Goal: Task Accomplishment & Management: Manage account settings

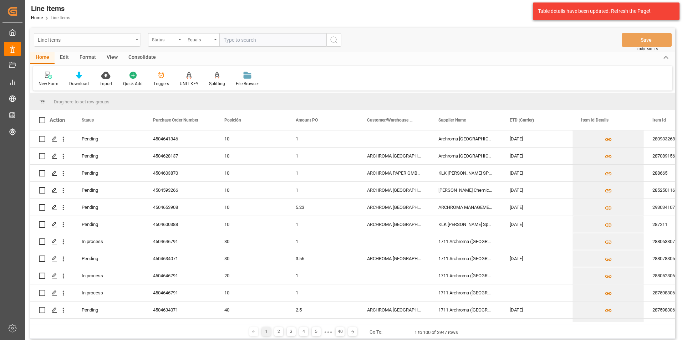
click at [129, 40] on div "Line Items" at bounding box center [85, 39] width 95 height 9
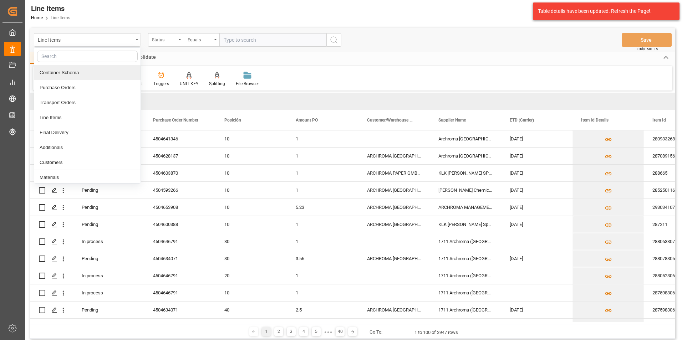
click at [88, 66] on div "Container Schema" at bounding box center [87, 72] width 106 height 15
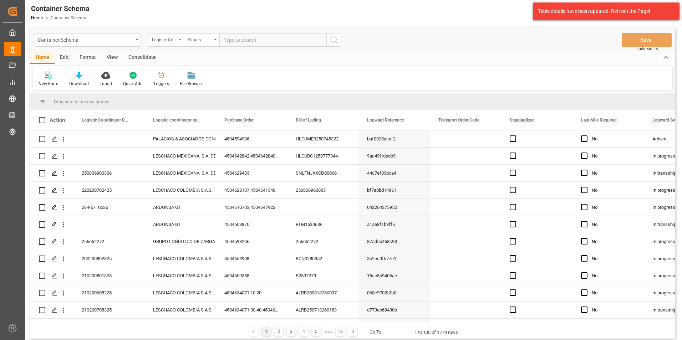
click at [175, 44] on div "Logistic Coordinator Reference Number" at bounding box center [166, 40] width 36 height 14
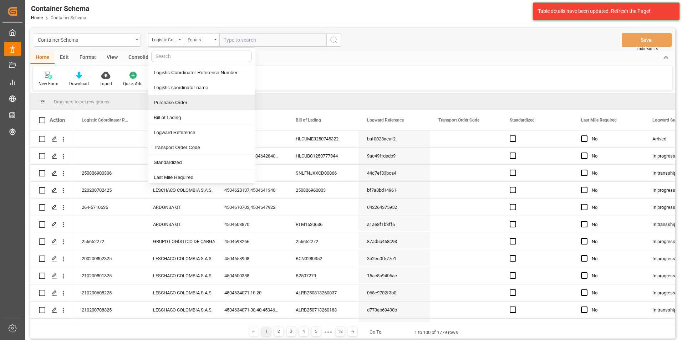
click at [183, 99] on div "Purchase Order" at bounding box center [201, 102] width 106 height 15
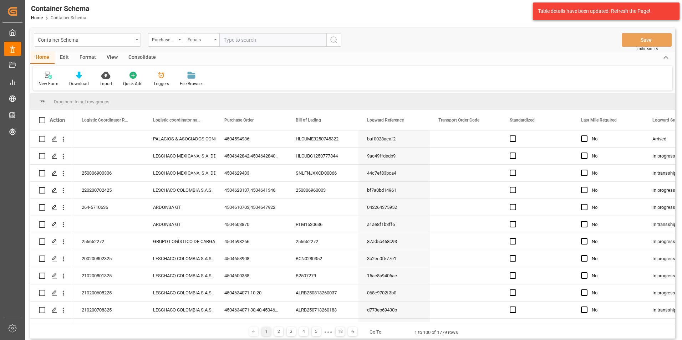
click at [197, 44] on div "Equals" at bounding box center [202, 40] width 36 height 14
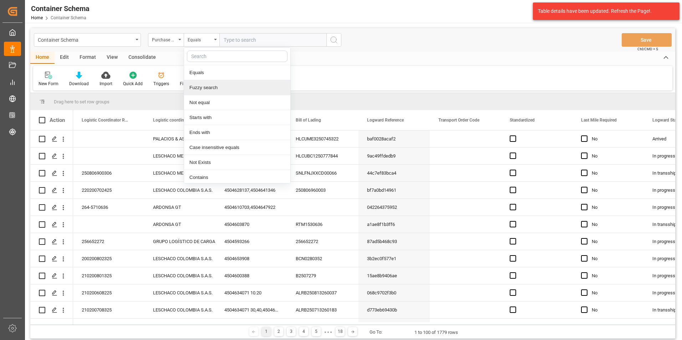
click at [210, 88] on div "Fuzzy search" at bounding box center [237, 87] width 106 height 15
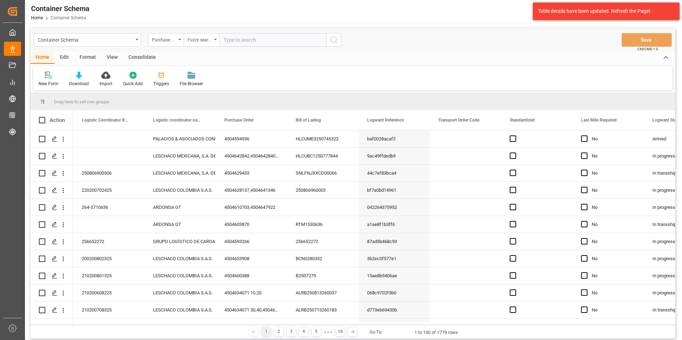
paste input "4504648483"
type input "4504648483"
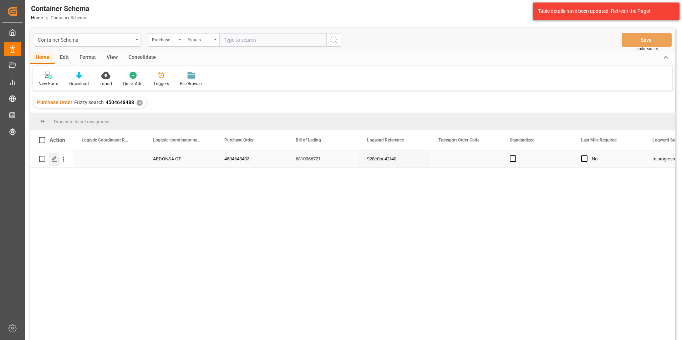
click at [54, 158] on icon "Press SPACE to select this row." at bounding box center [55, 159] width 6 height 6
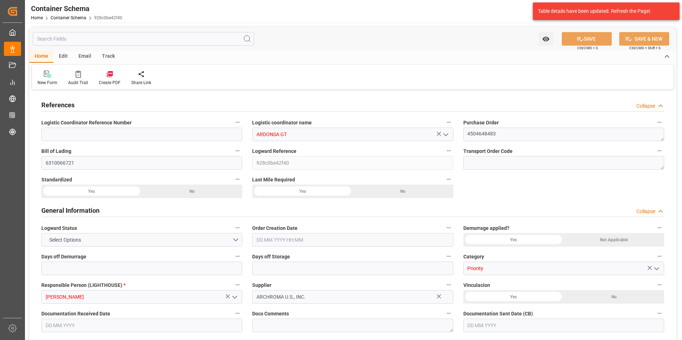
type input "0"
type input "1"
type input "1000"
type input "1049.61"
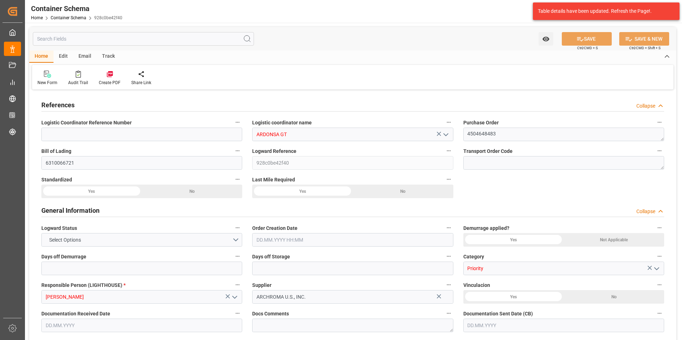
type input "Maersk"
type input "Maersk Line AS"
type input "USPEF"
type input "GTGUA"
type input "GTIZ4"
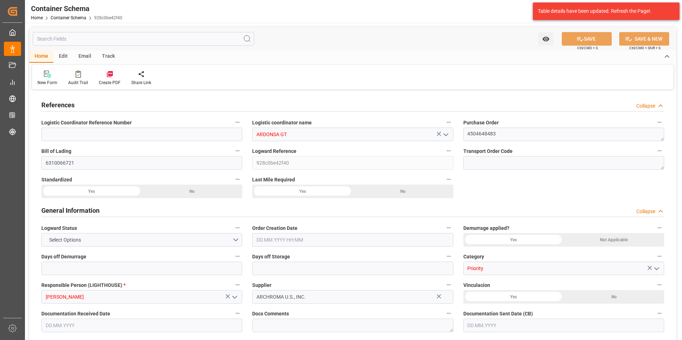
type input "GTIZ4"
type input "9215880"
type input "08.08.2025 09:30"
type input "06.08.2025"
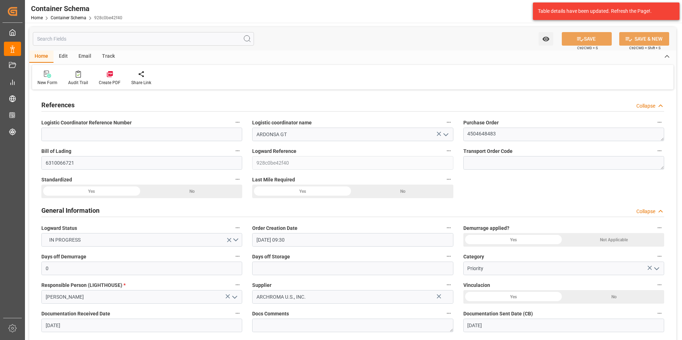
type input "08.08.2025"
type input "[DATE]"
type input "08.08.2025 00:00"
type input "10.08.2025 00:00"
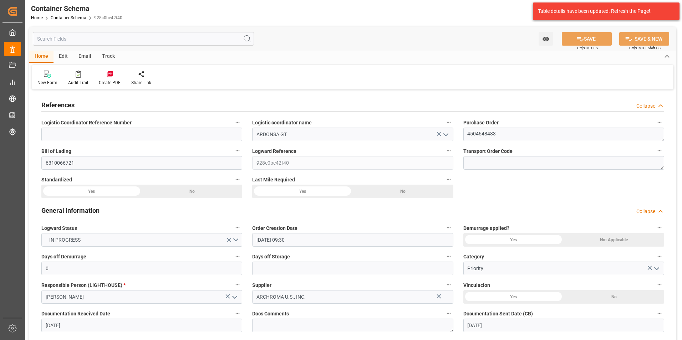
type input "10.08.2025 00:00"
type input "[DATE] 00:00"
type input "16.08.2025 00:00"
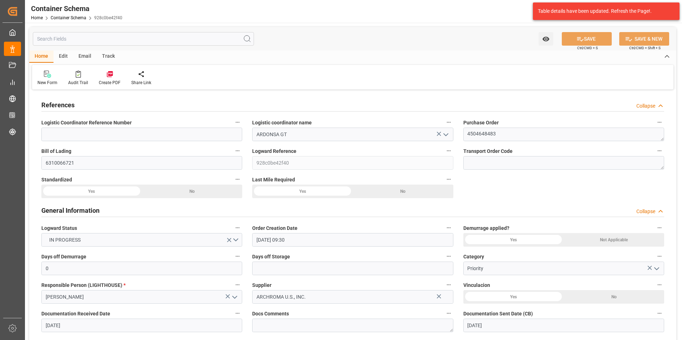
type input "[DATE] 00:00"
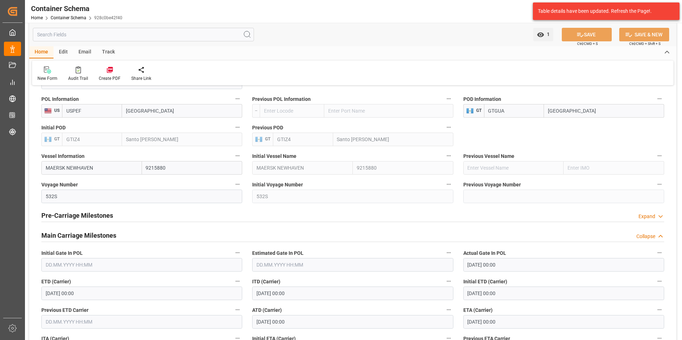
scroll to position [535, 0]
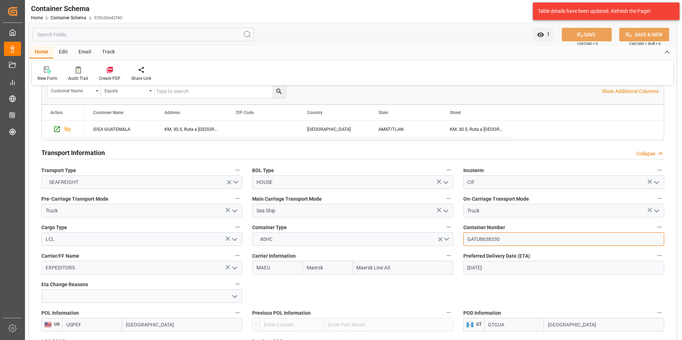
click at [473, 239] on input "GATU8638330" at bounding box center [563, 240] width 201 height 14
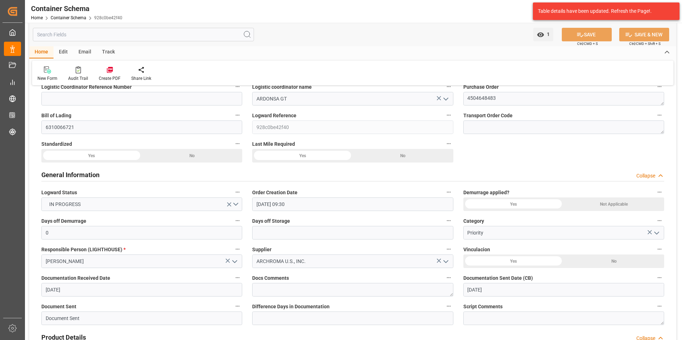
scroll to position [0, 0]
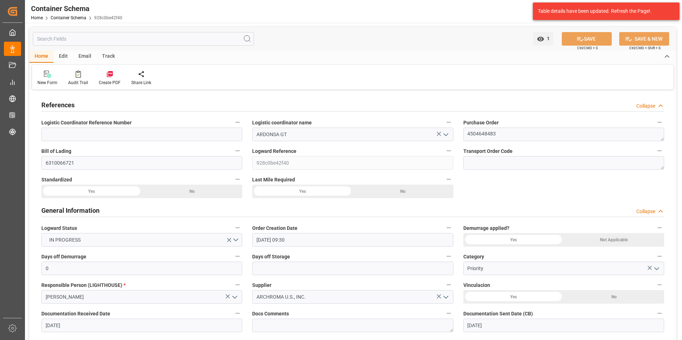
drag, startPoint x: 89, startPoint y: 56, endPoint x: 188, endPoint y: 1, distance: 113.2
click at [89, 55] on div "Email" at bounding box center [85, 57] width 24 height 12
click at [56, 77] on div at bounding box center [48, 73] width 22 height 7
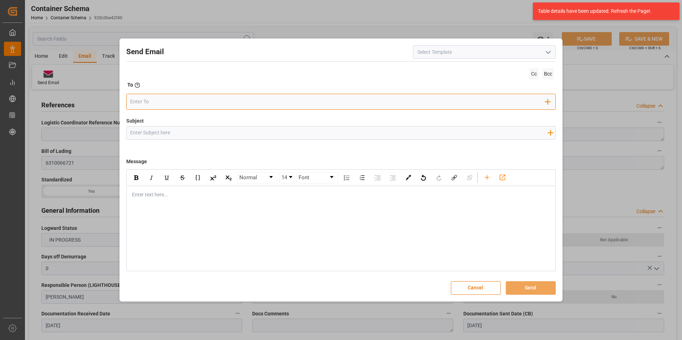
click at [196, 102] on input "email" at bounding box center [337, 102] width 415 height 11
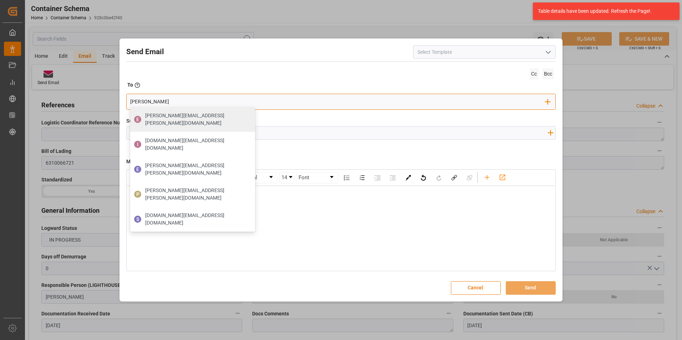
type input "gloria"
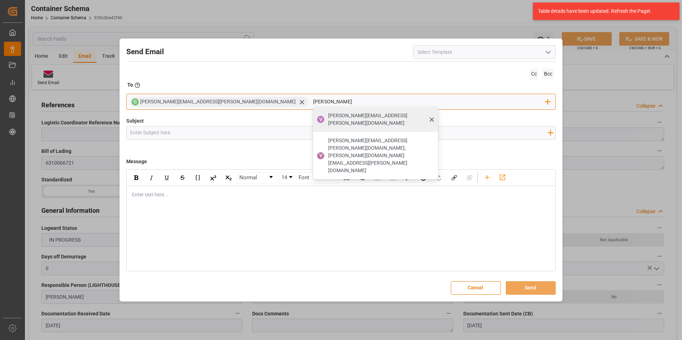
type input "valeria"
click at [328, 113] on span "[PERSON_NAME][EMAIL_ADDRESS][PERSON_NAME][DOMAIN_NAME]" at bounding box center [380, 119] width 105 height 15
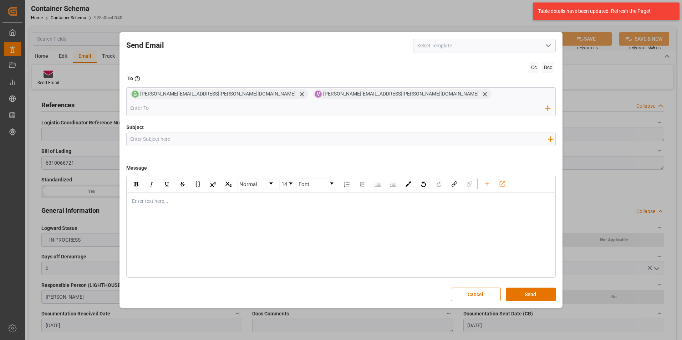
click at [547, 50] on icon "open menu" at bounding box center [548, 45] width 9 height 9
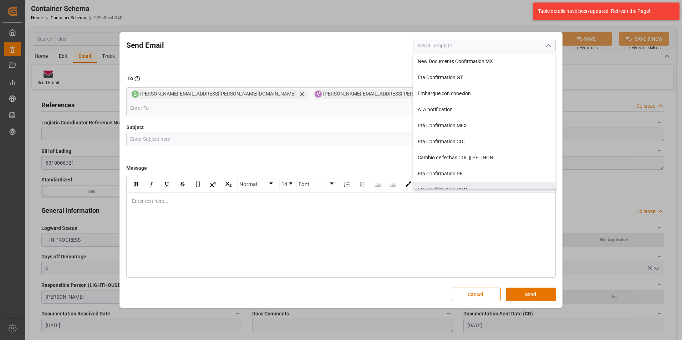
click at [486, 288] on button "Cancel" at bounding box center [476, 295] width 50 height 14
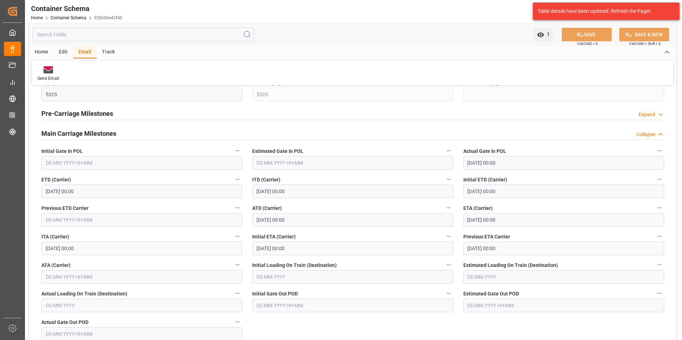
scroll to position [856, 0]
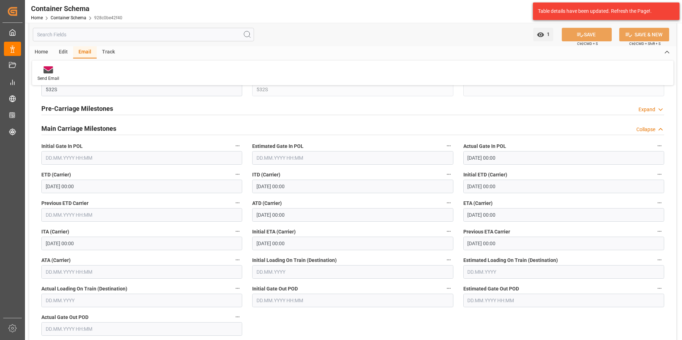
click at [64, 274] on input "text" at bounding box center [141, 272] width 201 height 14
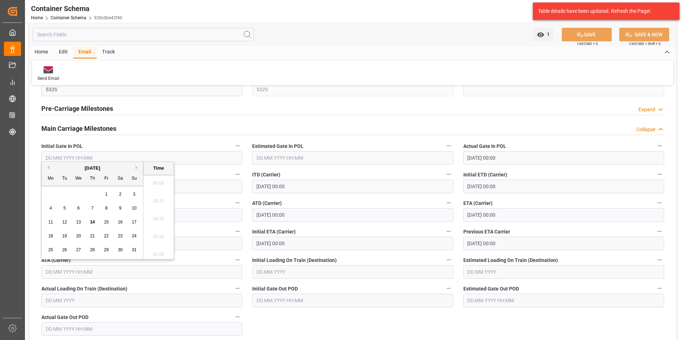
scroll to position [876, 0]
click at [79, 221] on span "13" at bounding box center [78, 222] width 5 height 5
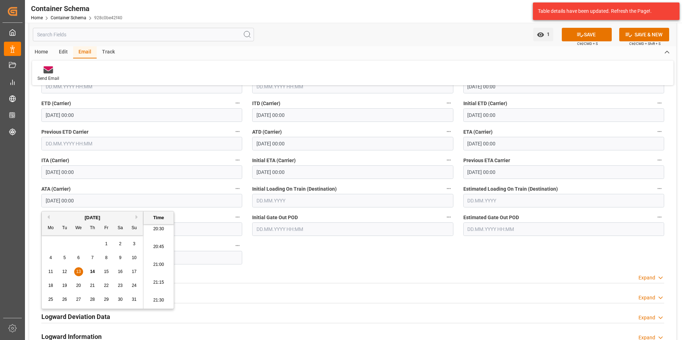
scroll to position [1483, 0]
click at [156, 250] on li "21:00" at bounding box center [158, 249] width 30 height 18
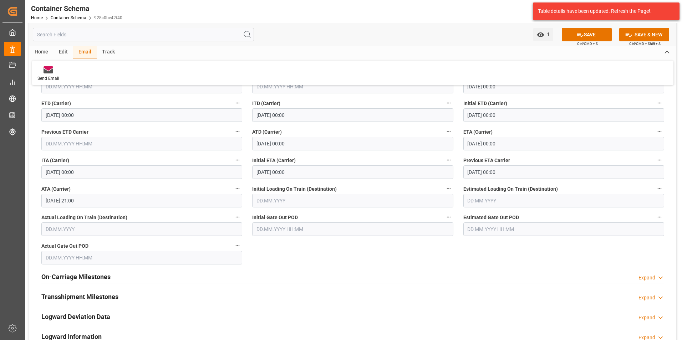
drag, startPoint x: 580, startPoint y: 34, endPoint x: 588, endPoint y: 45, distance: 14.3
click at [580, 34] on icon at bounding box center [579, 34] width 7 height 7
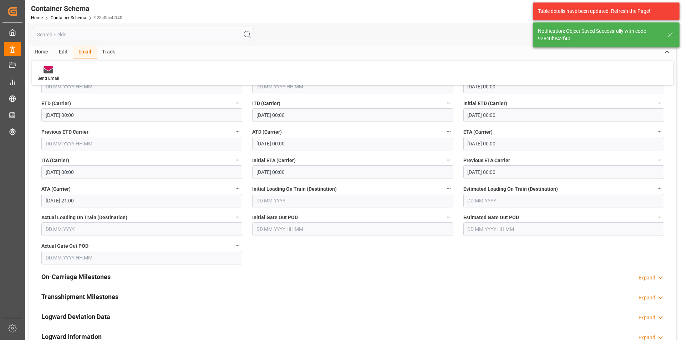
type input "[DATE] 00:00"
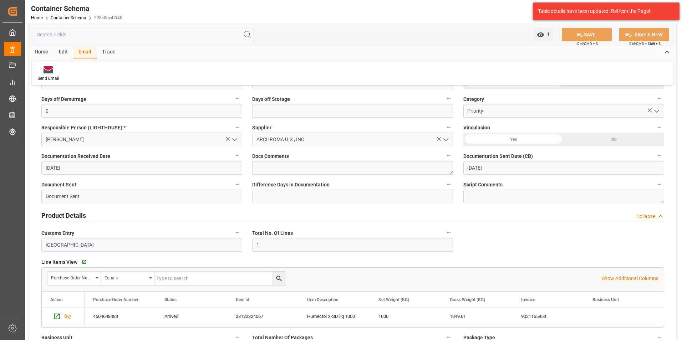
scroll to position [107, 0]
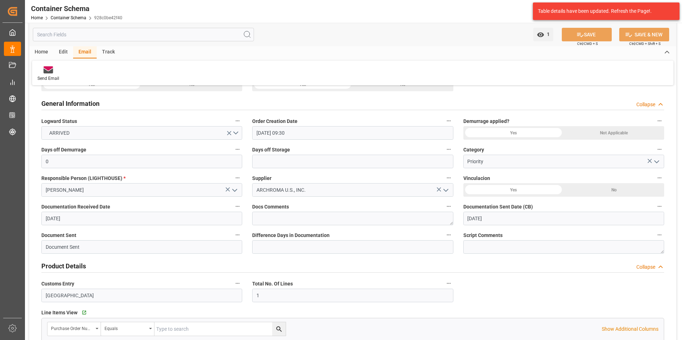
click at [50, 61] on div "Send Email" at bounding box center [352, 73] width 641 height 25
click at [50, 74] on div "Send Email" at bounding box center [48, 74] width 32 height 16
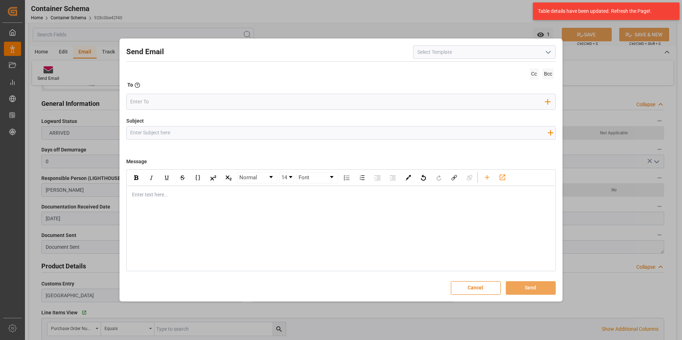
click at [546, 55] on icon "open menu" at bounding box center [548, 52] width 9 height 9
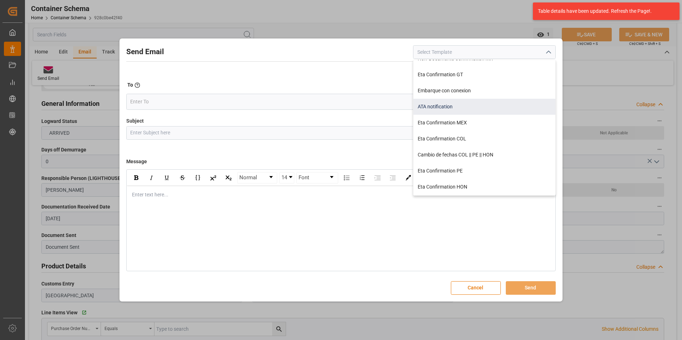
scroll to position [0, 0]
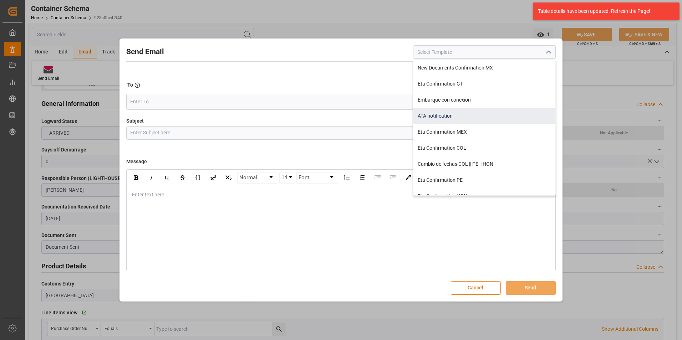
click at [451, 116] on div "ATA notification" at bounding box center [484, 116] width 142 height 16
type input "ATA notification"
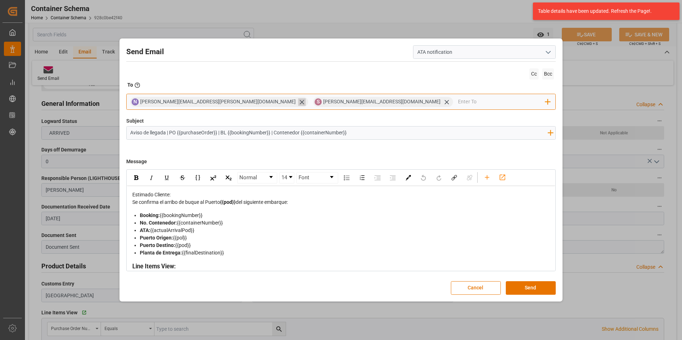
click at [298, 100] on icon at bounding box center [301, 101] width 7 height 7
click at [261, 102] on icon at bounding box center [263, 102] width 4 height 4
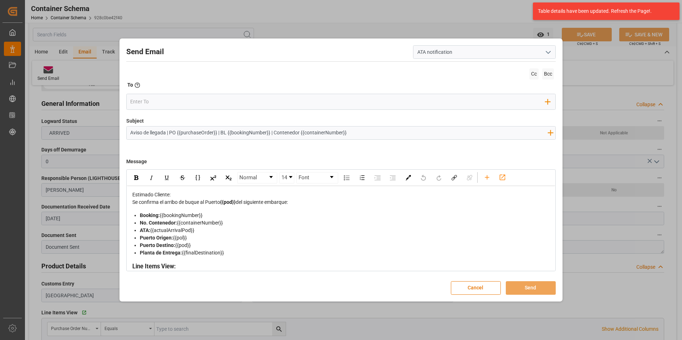
click at [355, 132] on input "Aviso de llegada | PO {{purchaseOrder}} | BL {{bookingNumber}} | Contenedor {{c…" at bounding box center [339, 133] width 425 height 12
paste input "|| Bodega 2902 || SEA LCL"
type input "Aviso de llegada | PO {{purchaseOrder}} | BL {{bookingNumber}} | Contenedor {{c…"
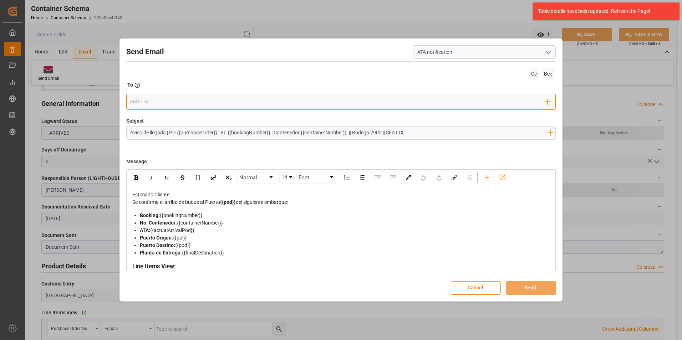
click at [223, 100] on input "email" at bounding box center [337, 102] width 415 height 11
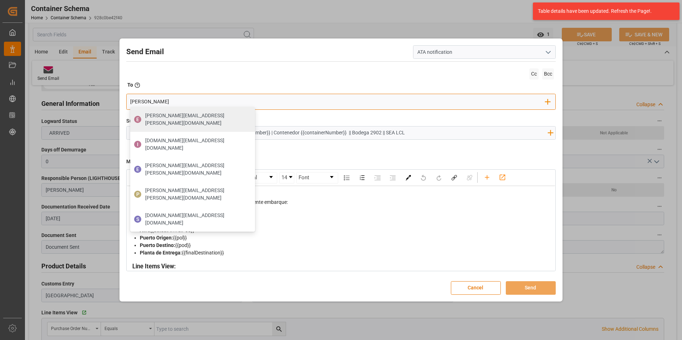
type input "gloria"
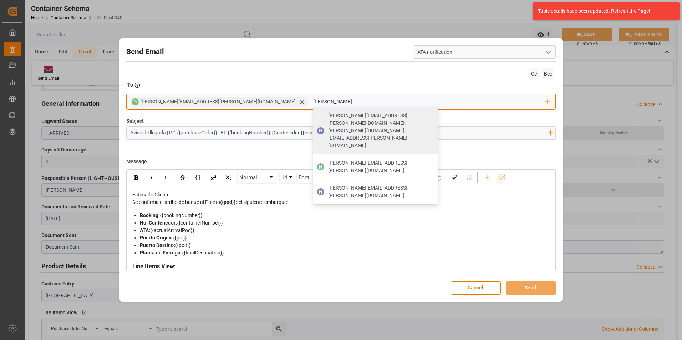
type input "[PERSON_NAME][EMAIL_ADDRESS][PERSON_NAME][DOMAIN_NAME]"
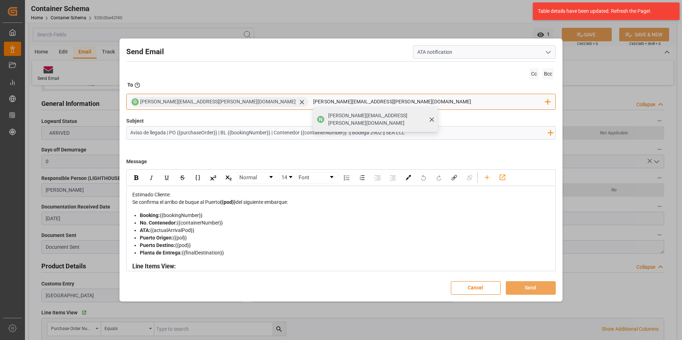
click at [326, 121] on div "[PERSON_NAME][EMAIL_ADDRESS][PERSON_NAME][DOMAIN_NAME]" at bounding box center [381, 119] width 110 height 20
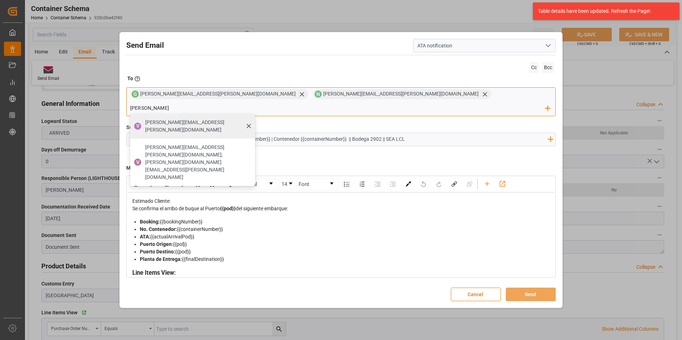
type input "valeria"
click at [255, 114] on div "V valeria.hurtado@leschaco.com" at bounding box center [192, 126] width 125 height 25
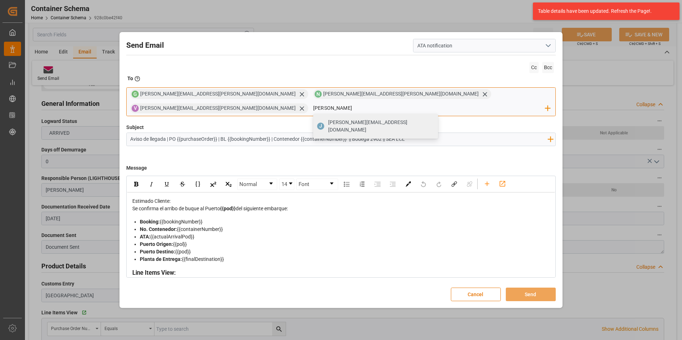
type input "[PERSON_NAME][EMAIL_ADDRESS][DOMAIN_NAME]"
click at [435, 120] on div "[PERSON_NAME][EMAIL_ADDRESS][DOMAIN_NAME]" at bounding box center [381, 126] width 110 height 20
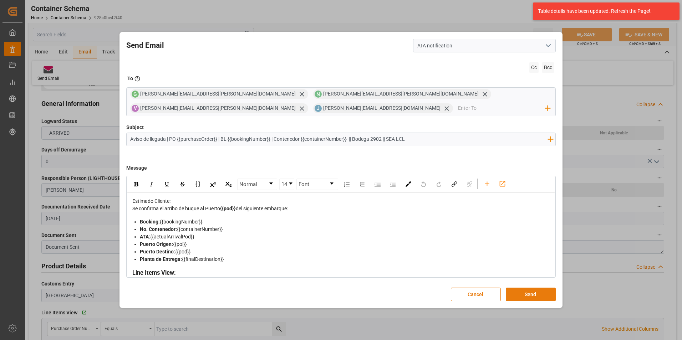
click at [520, 294] on button "Send" at bounding box center [531, 295] width 50 height 14
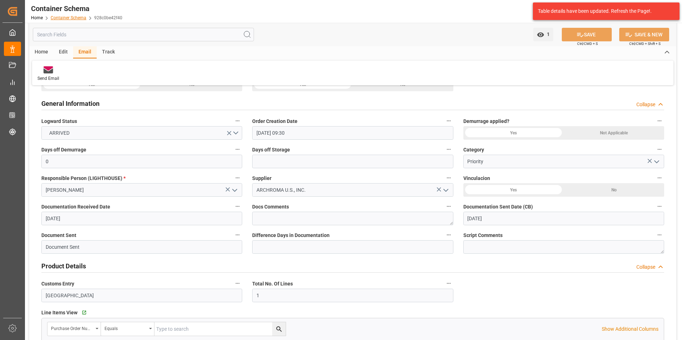
click at [64, 19] on link "Container Schema" at bounding box center [69, 17] width 36 height 5
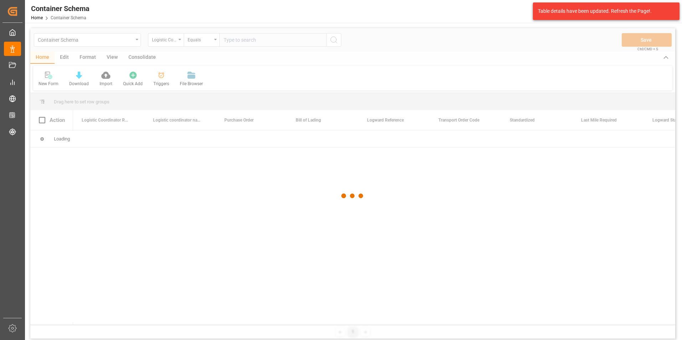
click at [134, 40] on div at bounding box center [352, 196] width 645 height 336
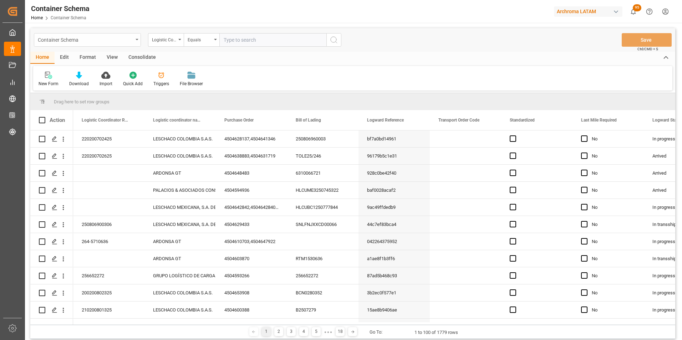
click at [133, 39] on div "Container Schema" at bounding box center [85, 39] width 95 height 9
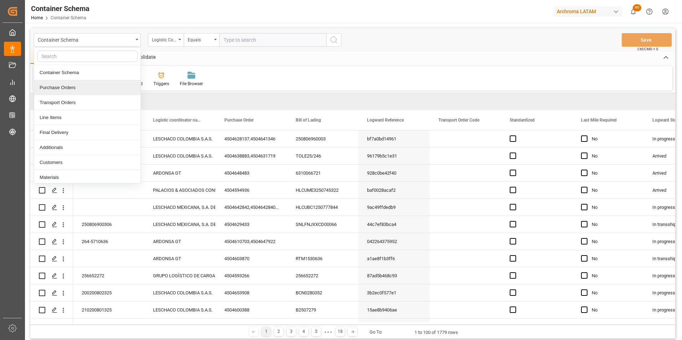
click at [72, 95] on div "Purchase Orders" at bounding box center [87, 87] width 106 height 15
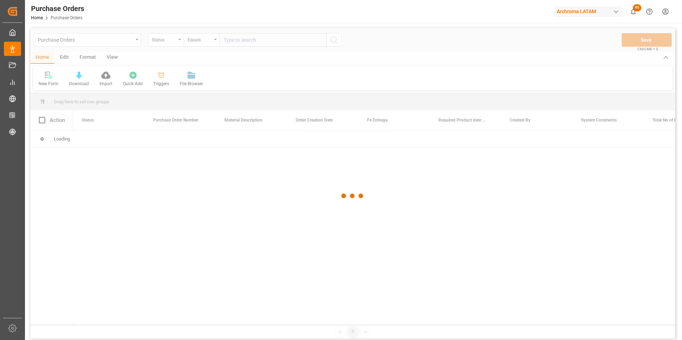
click at [173, 46] on div at bounding box center [352, 196] width 645 height 336
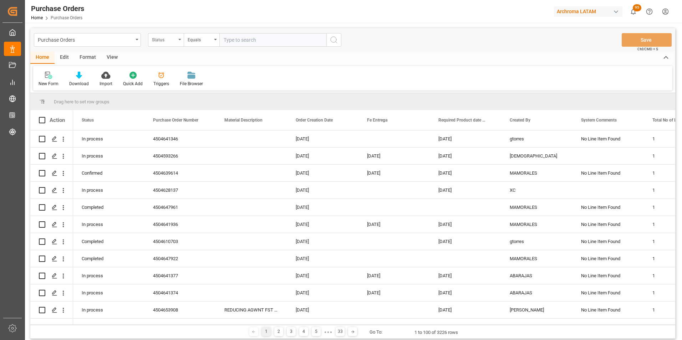
click at [173, 44] on div "Status" at bounding box center [166, 40] width 36 height 14
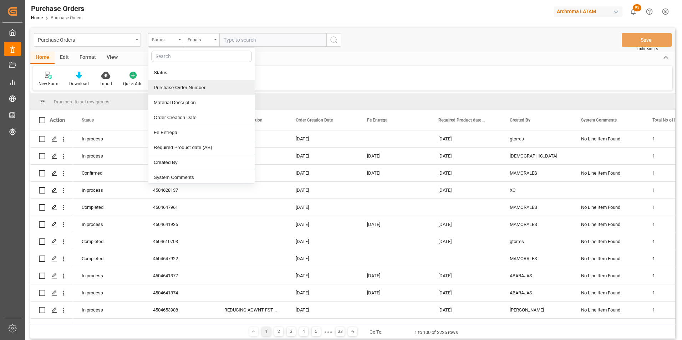
click at [177, 91] on div "Purchase Order Number" at bounding box center [201, 87] width 106 height 15
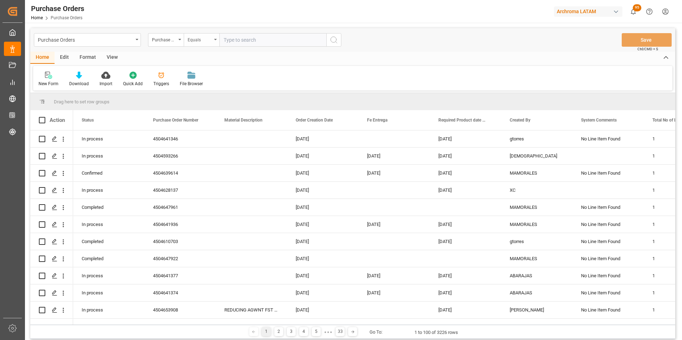
click at [202, 41] on div "Equals" at bounding box center [200, 39] width 24 height 8
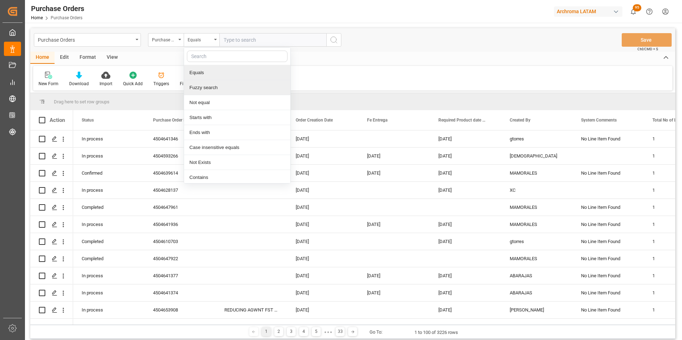
click at [214, 85] on div "Fuzzy search" at bounding box center [237, 87] width 106 height 15
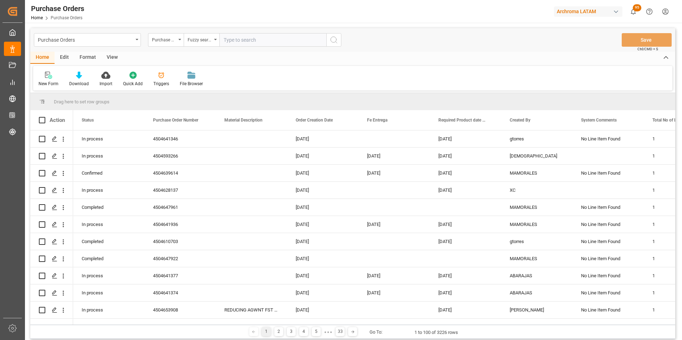
click at [232, 44] on input "text" at bounding box center [272, 40] width 107 height 14
paste input "4504652958"
type input "4504652958."
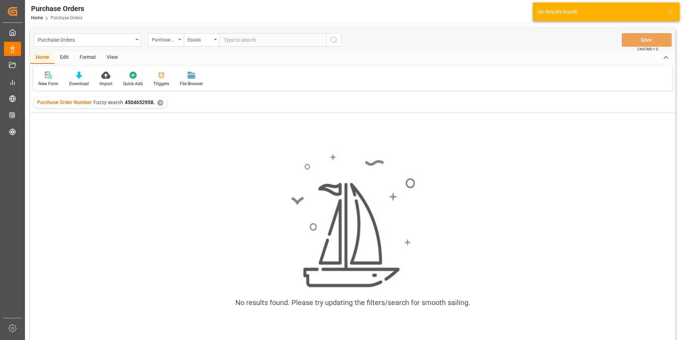
click at [238, 46] on input "text" at bounding box center [272, 40] width 107 height 14
click at [158, 106] on div "Purchase Order Number Fuzzy search 4504652958. ✕" at bounding box center [100, 102] width 133 height 11
click at [160, 103] on div "✕" at bounding box center [160, 103] width 6 height 6
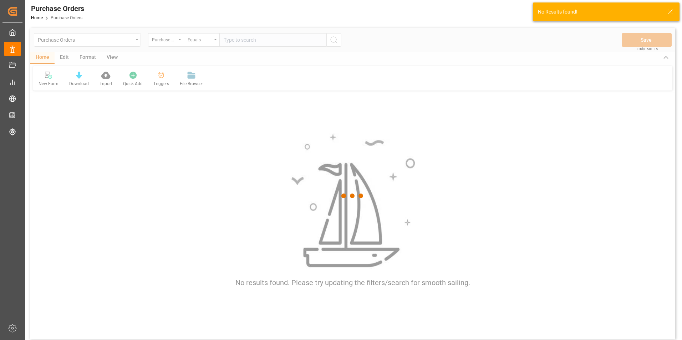
click at [236, 39] on div at bounding box center [352, 196] width 645 height 336
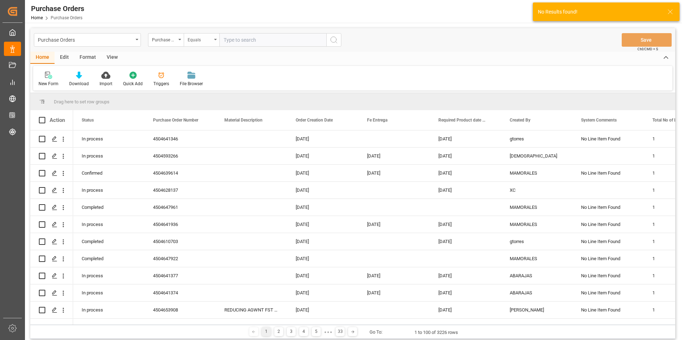
click at [213, 38] on div "Equals" at bounding box center [202, 40] width 36 height 14
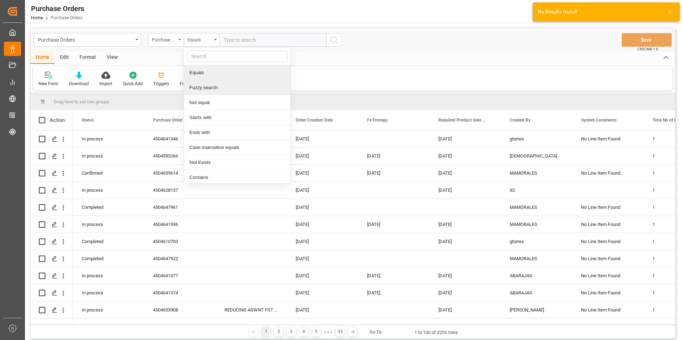
click at [219, 83] on div "Fuzzy search" at bounding box center [237, 87] width 106 height 15
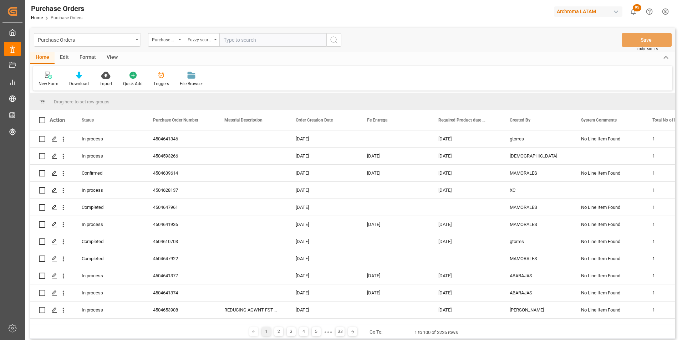
paste input "4504652958"
type input "4504652958"
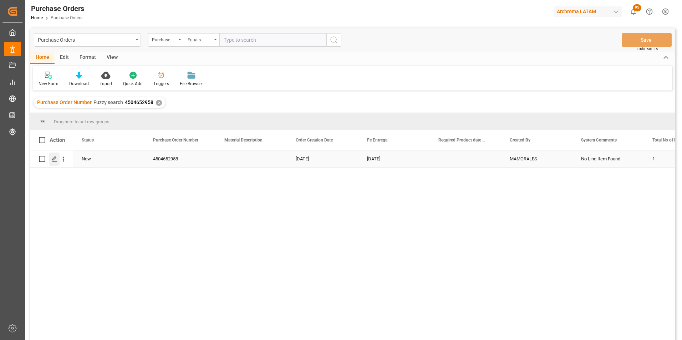
click at [54, 154] on div "Press SPACE to select this row." at bounding box center [54, 159] width 11 height 13
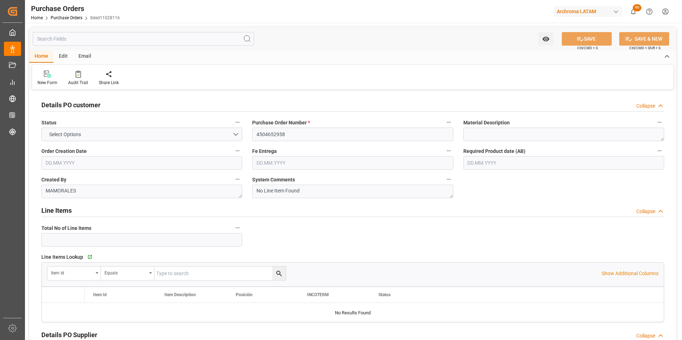
type input "1"
type input "[DATE]"
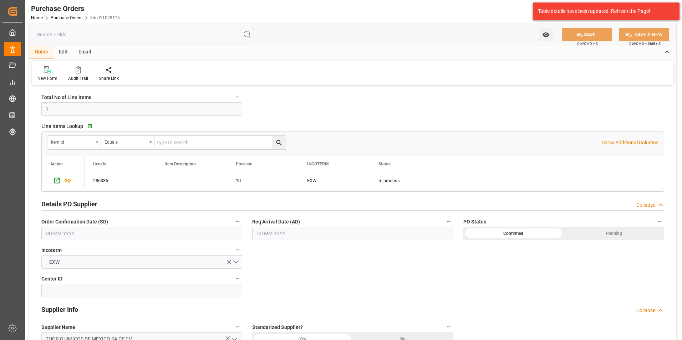
scroll to position [143, 0]
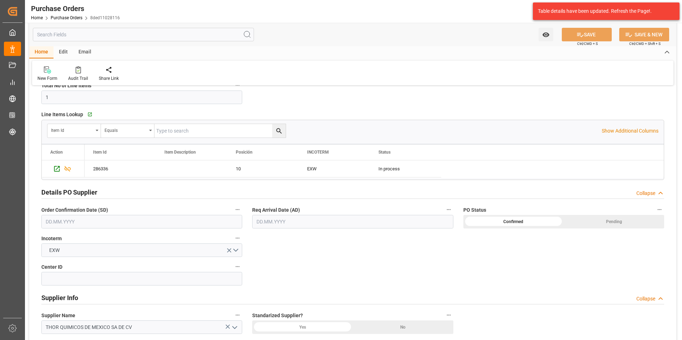
click at [70, 224] on input "text" at bounding box center [141, 222] width 201 height 14
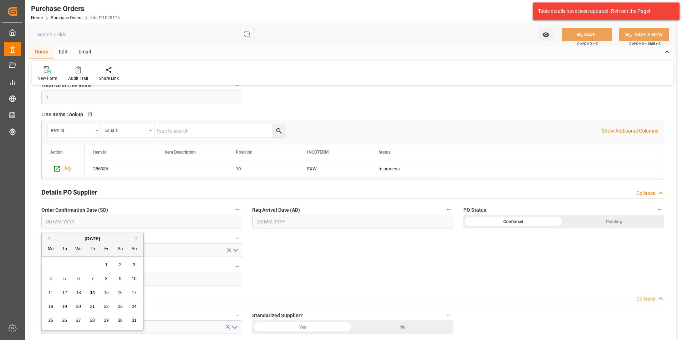
click at [50, 263] on div "28 29 30 31 1 2 3" at bounding box center [92, 265] width 97 height 14
click at [81, 294] on div "13" at bounding box center [78, 293] width 9 height 9
type input "[DATE]"
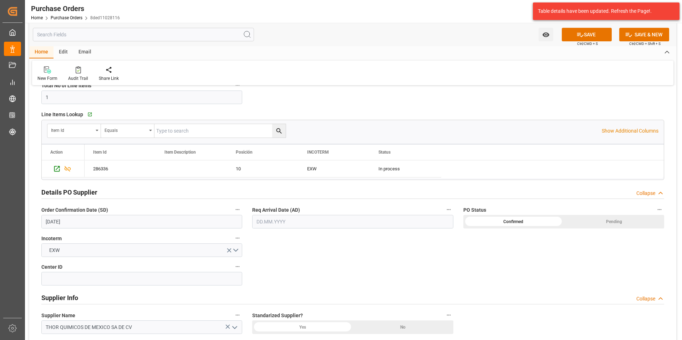
scroll to position [0, 0]
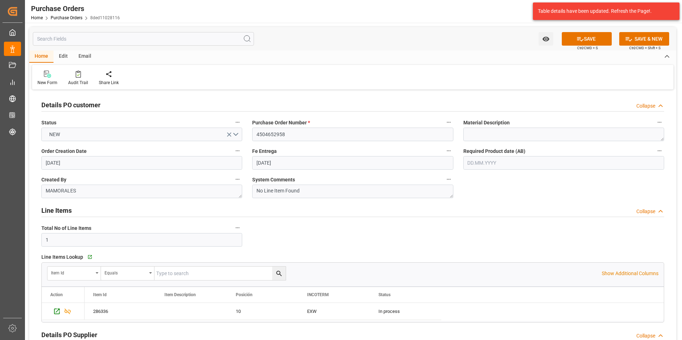
click at [477, 162] on input "text" at bounding box center [563, 163] width 201 height 14
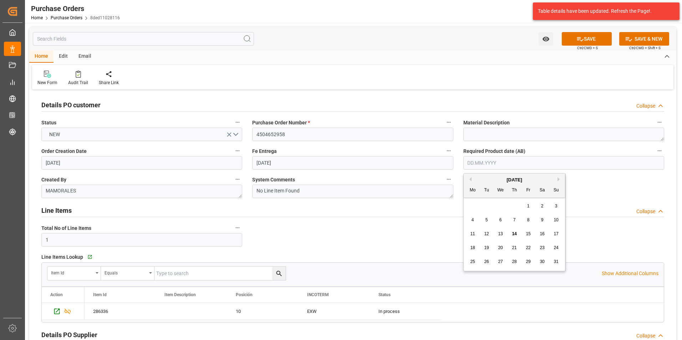
click at [469, 207] on div "28 29 30 31 1 2 3" at bounding box center [514, 206] width 97 height 14
click at [518, 248] on div "21" at bounding box center [514, 248] width 9 height 9
type input "[DATE]"
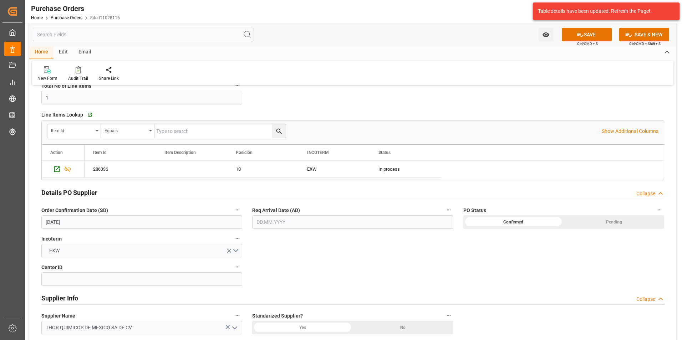
scroll to position [143, 0]
click at [275, 224] on input "text" at bounding box center [352, 222] width 201 height 14
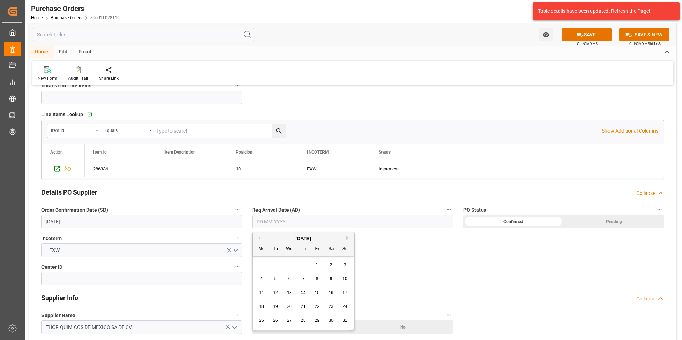
click at [260, 267] on div "28 29 30 31 1 2 3" at bounding box center [303, 265] width 97 height 14
click at [318, 292] on span "15" at bounding box center [317, 292] width 5 height 5
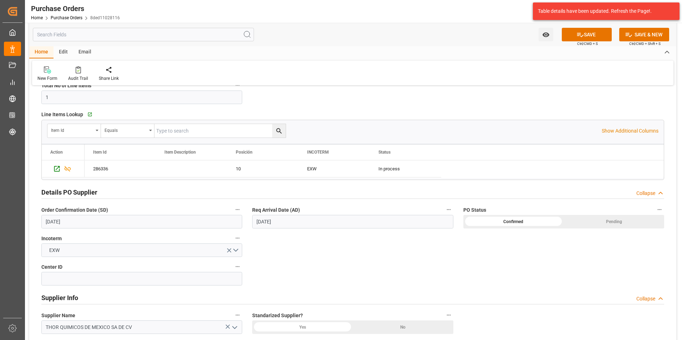
type input "[DATE]"
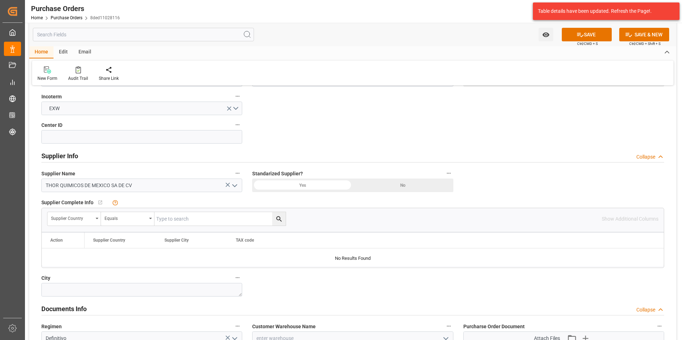
scroll to position [285, 0]
click at [109, 137] on input at bounding box center [141, 136] width 201 height 14
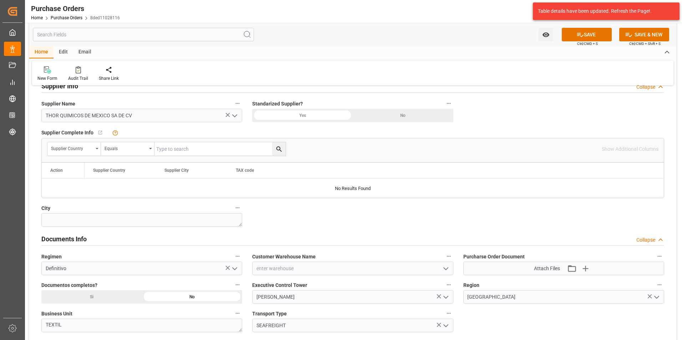
scroll to position [357, 0]
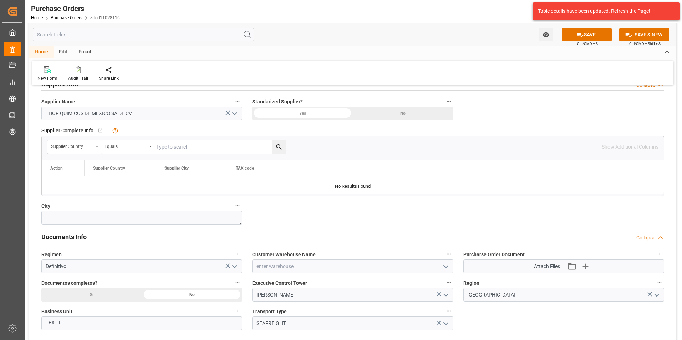
type input "2901"
click at [445, 268] on icon "open menu" at bounding box center [446, 266] width 9 height 9
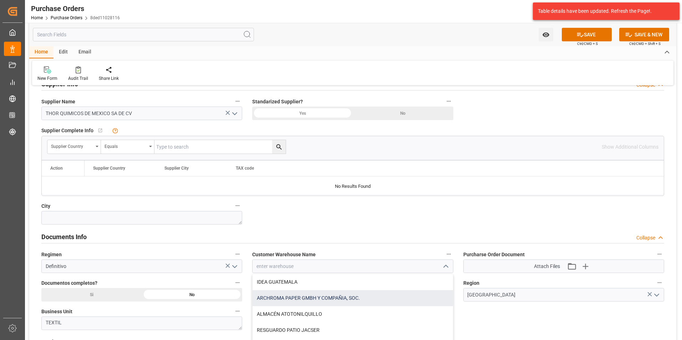
click at [343, 300] on div "ARCHROMA PAPER GMBH Y COMPAÑIA, SOC." at bounding box center [352, 298] width 200 height 16
type input "ARCHROMA PAPER GMBH Y COMPAÑIA, SOC."
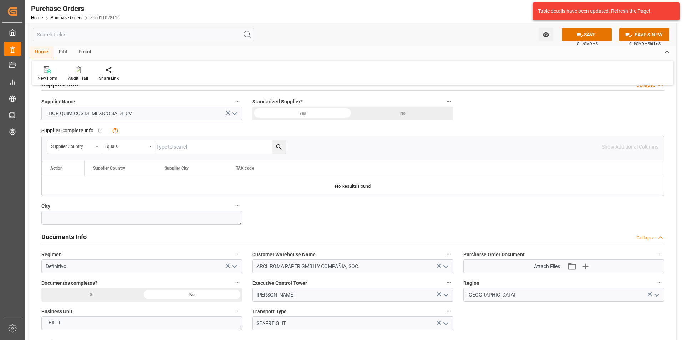
click at [463, 15] on div "Si" at bounding box center [513, 8] width 101 height 14
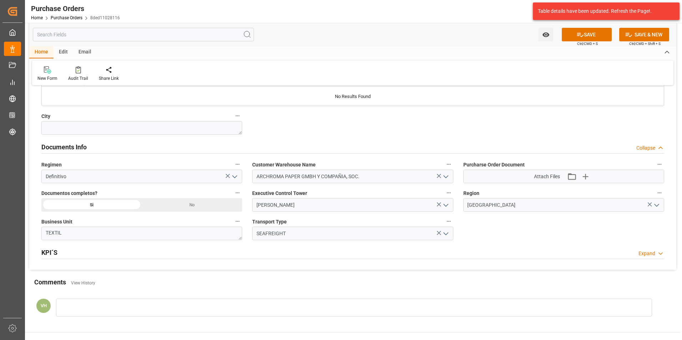
scroll to position [464, 0]
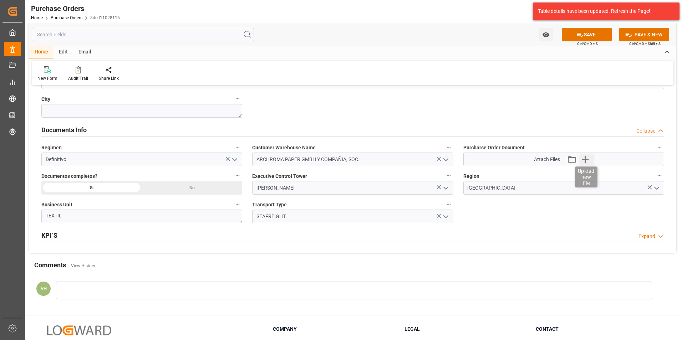
click at [585, 160] on icon "button" at bounding box center [585, 159] width 11 height 11
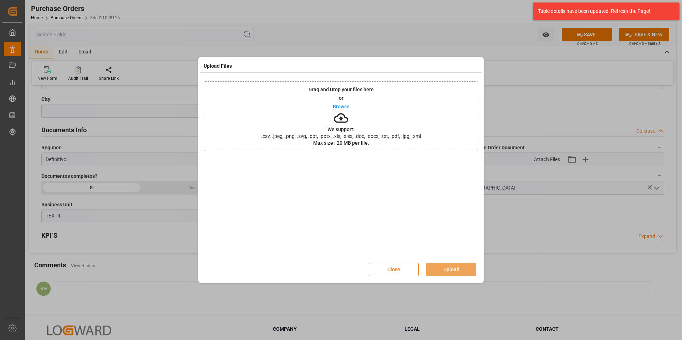
click at [394, 129] on div "Drag and Drop your files here or Browse We support: .csv, .jpeg, .png, .svg, .p…" at bounding box center [341, 116] width 275 height 70
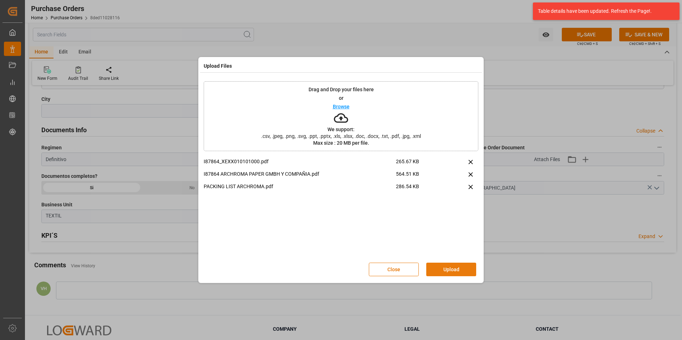
click at [443, 269] on button "Upload" at bounding box center [451, 270] width 50 height 14
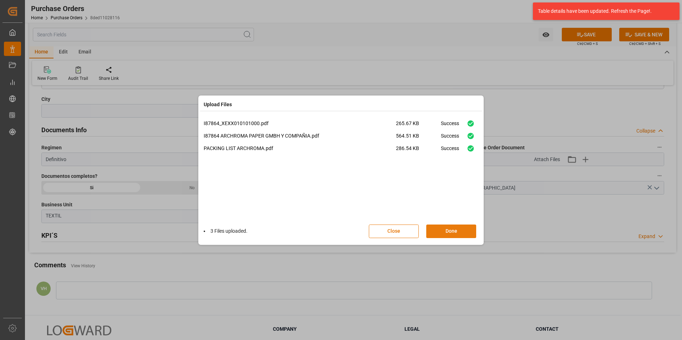
click at [452, 230] on button "Done" at bounding box center [451, 232] width 50 height 14
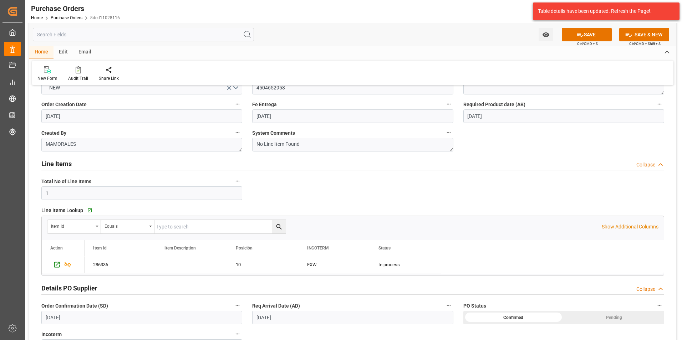
scroll to position [0, 0]
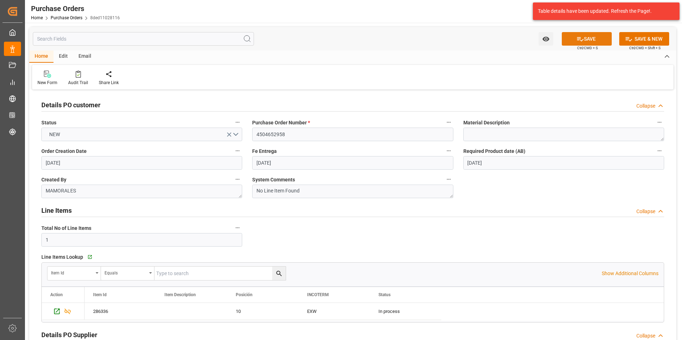
click at [592, 40] on button "SAVE" at bounding box center [587, 39] width 50 height 14
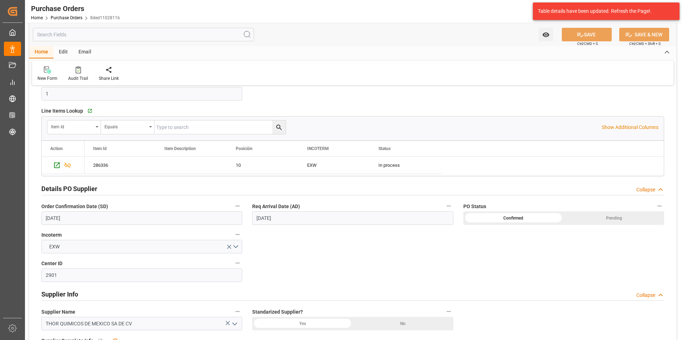
scroll to position [71, 0]
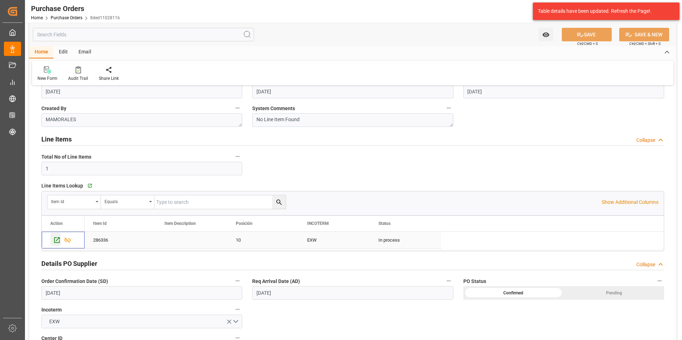
click at [54, 240] on icon "Press SPACE to select this row." at bounding box center [57, 241] width 6 height 6
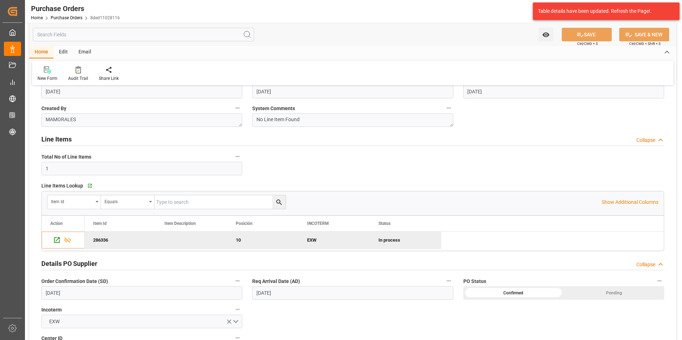
click at [493, 321] on div "Details PO customer Collapse Status CONFIRMED Purchase Order Number * 450465295…" at bounding box center [352, 332] width 647 height 625
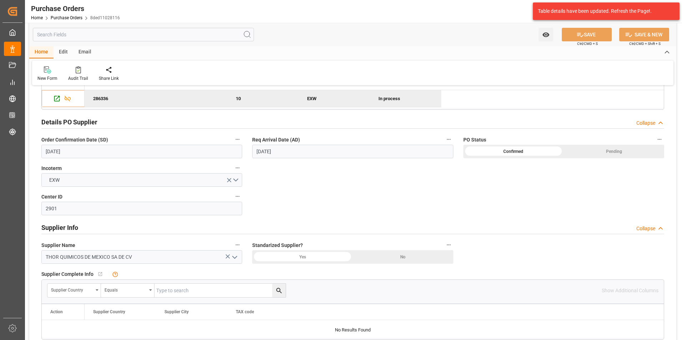
scroll to position [214, 0]
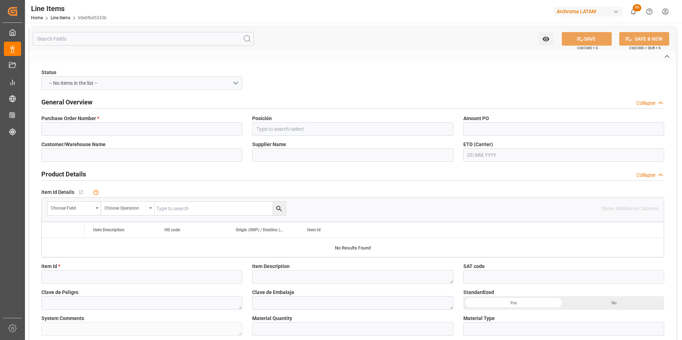
type input "4504652958"
type input "10"
type input "ARCHROMA PAPER GMBH Y COMPAÑIA, SOC."
type input "THOR QUIMICOS DE MEXICO SA DE CV"
type input "286336"
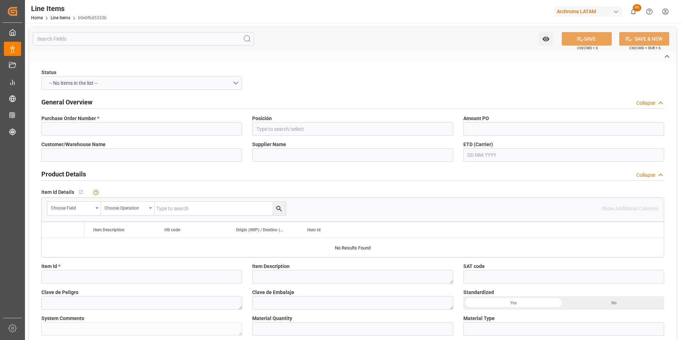
type textarea "Item Id not found in Materials"
type input "KGM"
type input "SEAFREIGHT"
type textarea "[GEOGRAPHIC_DATA]"
type textarea "TEXTIL"
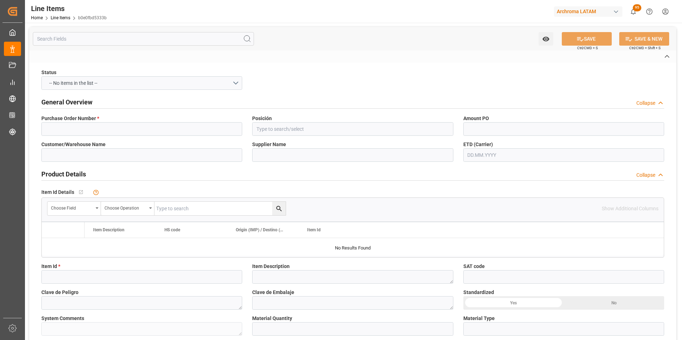
type input "EXW"
type textarea "Definitivo"
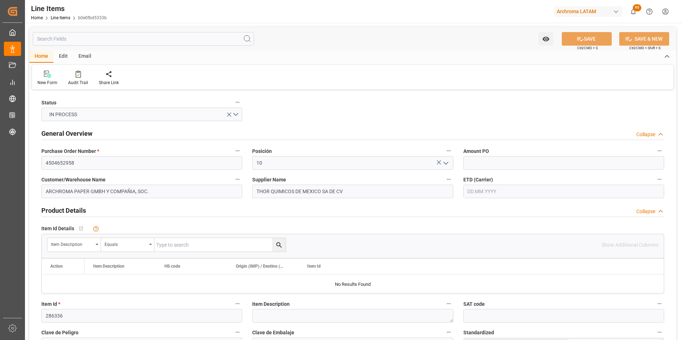
type input "720"
type input "14.08.2025 18:12"
type input "11.08.2025 17:20"
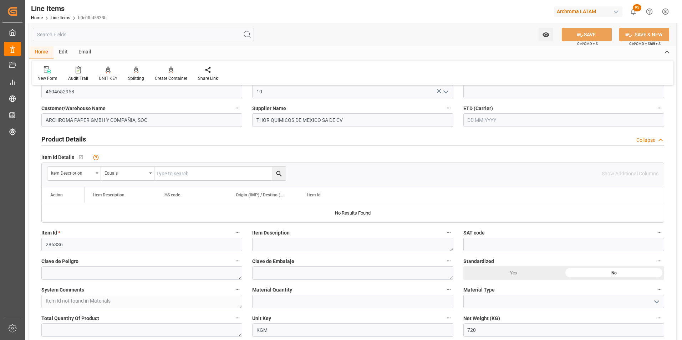
click at [478, 114] on input "text" at bounding box center [563, 120] width 201 height 14
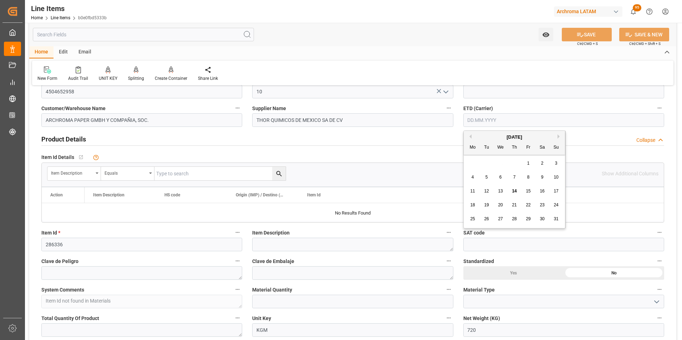
drag, startPoint x: 471, startPoint y: 156, endPoint x: 476, endPoint y: 162, distance: 7.9
click at [471, 156] on div "August 2025 Mo Tu We Th Fr Sa Su 28 29 30 31 1 2 3 4 5 6 7 8 9 10 11 12 13 14 1…" at bounding box center [515, 179] width 102 height 97
click at [503, 190] on div "13" at bounding box center [500, 191] width 9 height 9
type input "[DATE]"
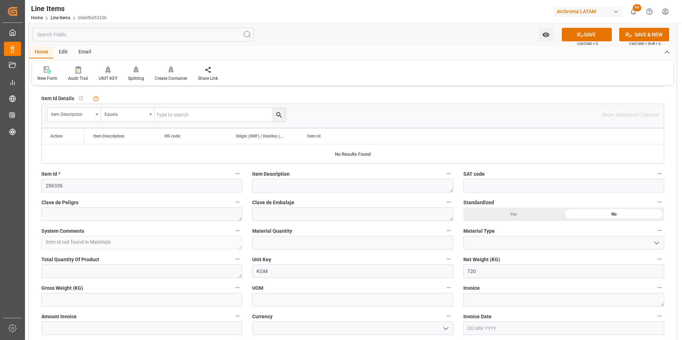
scroll to position [143, 0]
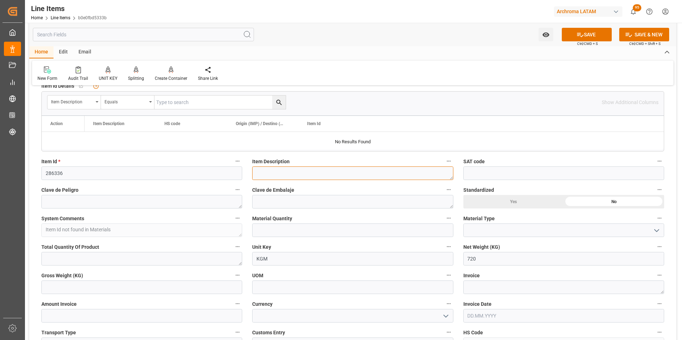
click at [320, 176] on textarea at bounding box center [352, 174] width 201 height 14
click at [271, 174] on textarea at bounding box center [352, 174] width 201 height 14
paste textarea "ACTICIDE B 20"
type textarea "A"
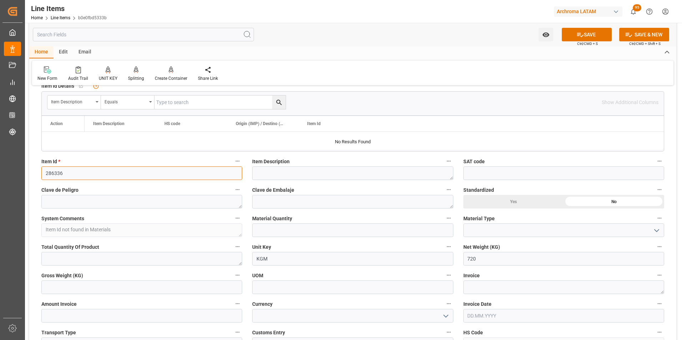
click at [52, 173] on input "286336" at bounding box center [141, 174] width 201 height 14
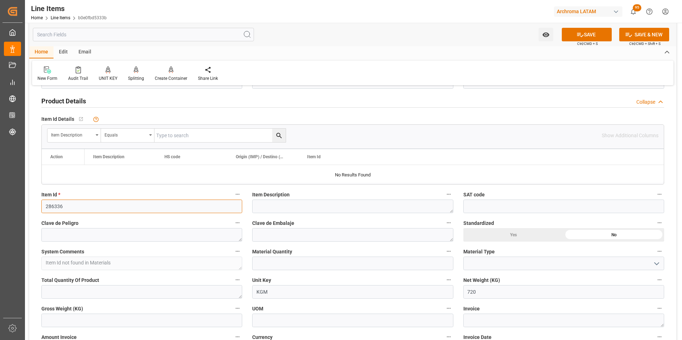
scroll to position [107, 0]
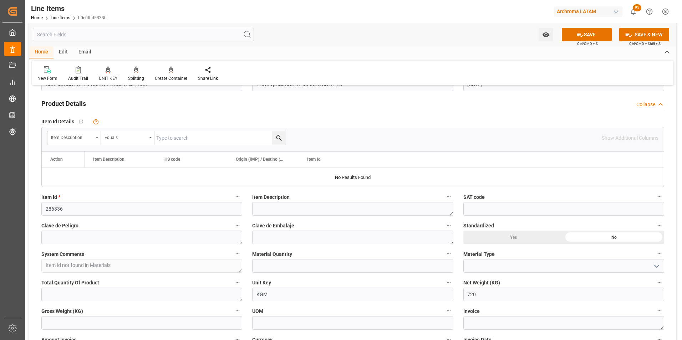
click at [246, 223] on div "Clave de Peligro" at bounding box center [141, 232] width 211 height 29
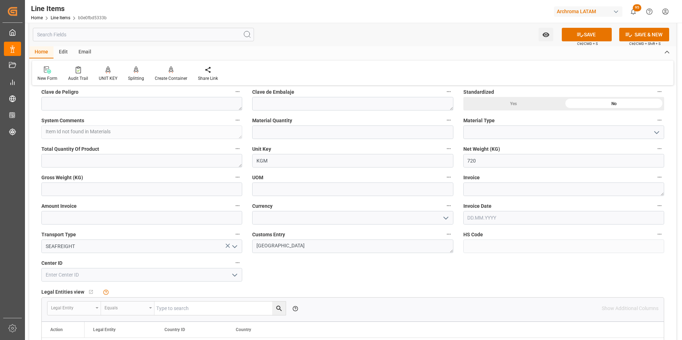
scroll to position [250, 0]
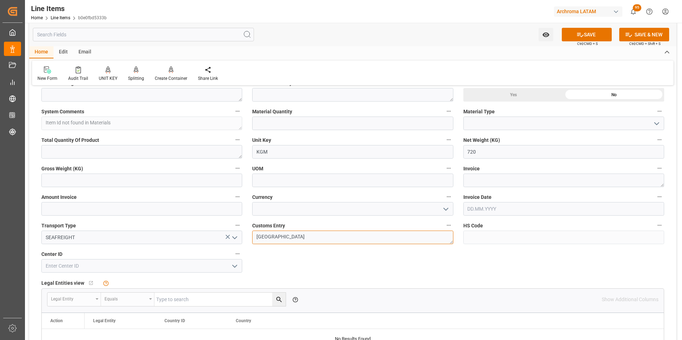
drag, startPoint x: 302, startPoint y: 233, endPoint x: 191, endPoint y: 228, distance: 111.7
click at [191, 228] on div "Status IN PROCESS General Overview Collapse Purchase Order Number * 4504652958 …" at bounding box center [352, 191] width 647 height 699
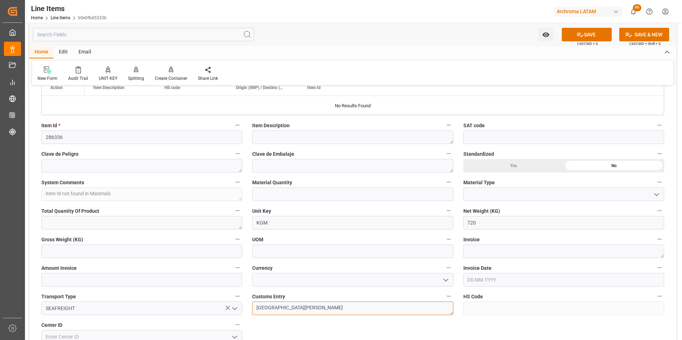
scroll to position [178, 0]
type textarea "CIUDAD HIDALGO"
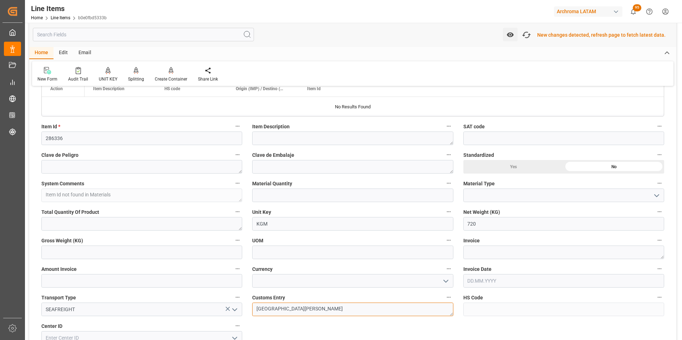
scroll to position [179, 0]
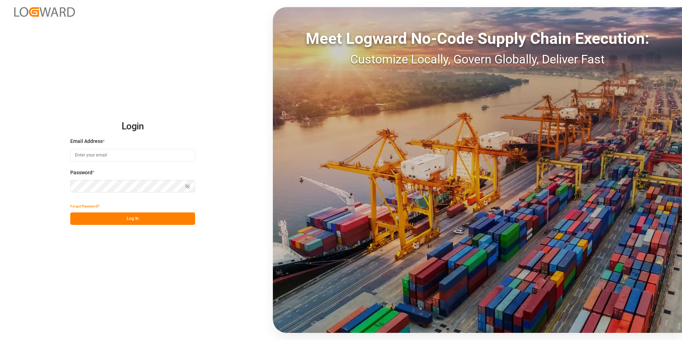
type input "valeria.hurtado@leschaco.com"
click at [139, 219] on button "Log In" at bounding box center [132, 219] width 125 height 12
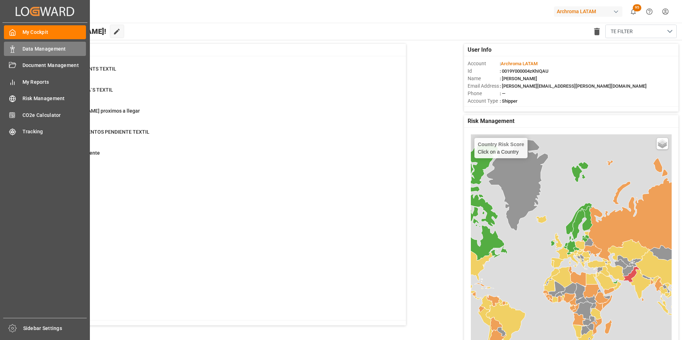
click at [24, 51] on span "Data Management" at bounding box center [54, 48] width 64 height 7
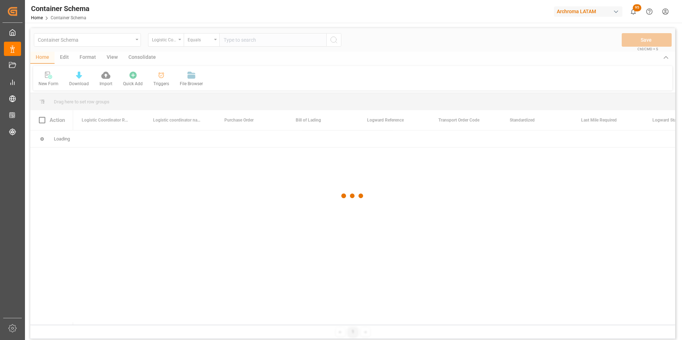
click at [136, 43] on div at bounding box center [352, 196] width 645 height 336
click at [136, 40] on div at bounding box center [352, 196] width 645 height 336
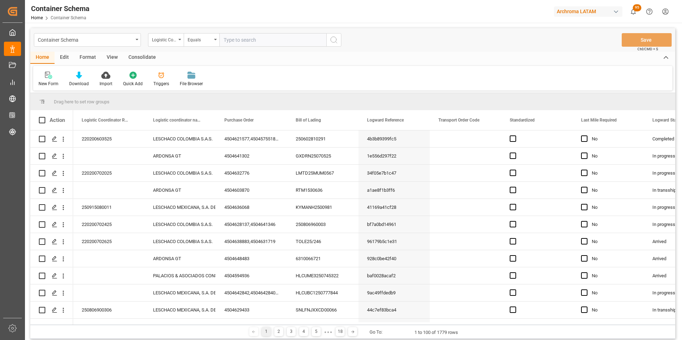
click at [136, 40] on icon "open menu" at bounding box center [137, 39] width 3 height 1
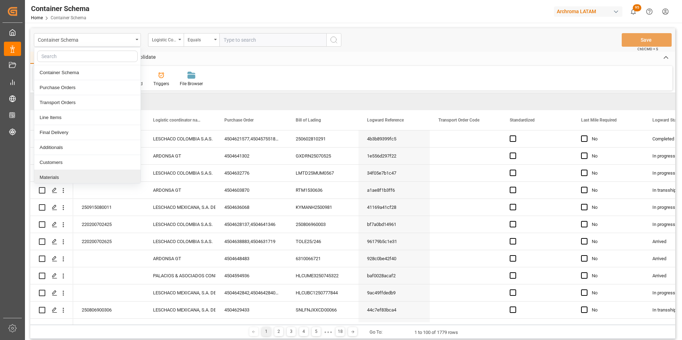
click at [63, 173] on div "Materials" at bounding box center [87, 177] width 106 height 15
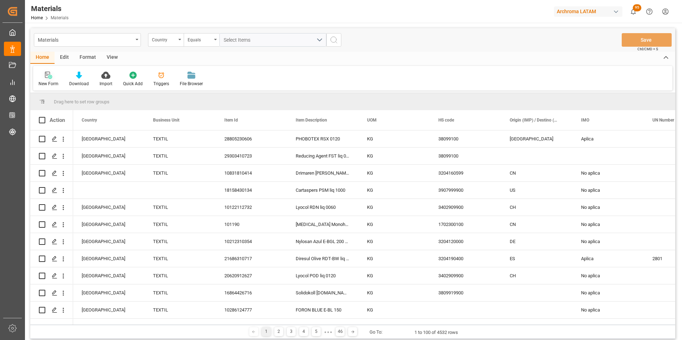
click at [51, 81] on div "New Form" at bounding box center [49, 84] width 20 height 6
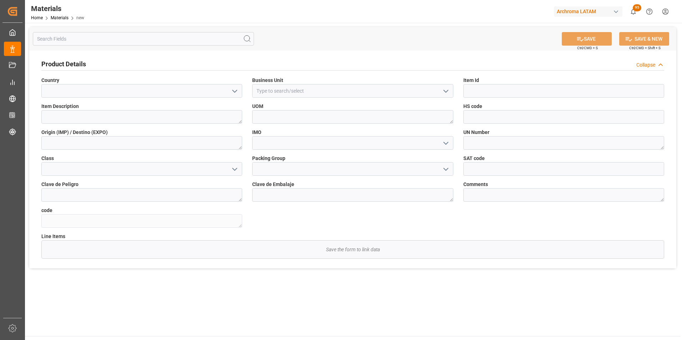
click at [232, 93] on icon "open menu" at bounding box center [234, 91] width 9 height 9
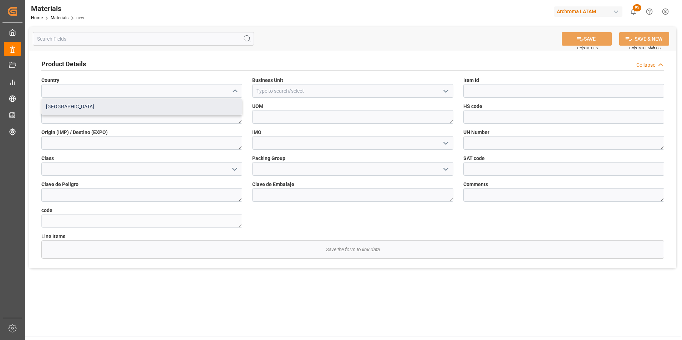
click at [196, 108] on div "Mexico" at bounding box center [142, 107] width 200 height 16
type input "Mexico"
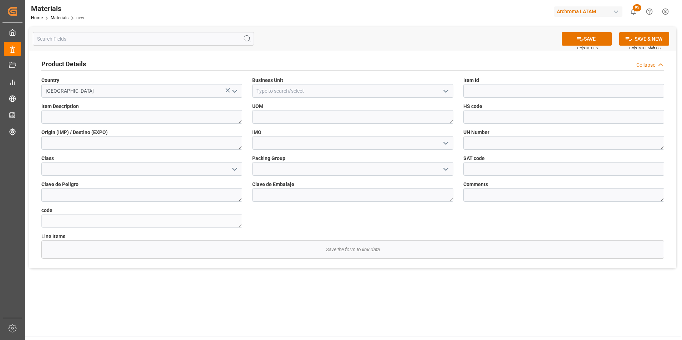
click at [443, 93] on icon "open menu" at bounding box center [446, 91] width 9 height 9
click at [370, 111] on div "TEXTIL" at bounding box center [352, 107] width 200 height 16
type input "TEXTIL"
click at [503, 92] on input at bounding box center [563, 91] width 201 height 14
click at [327, 90] on input "TEXTIL" at bounding box center [352, 91] width 201 height 14
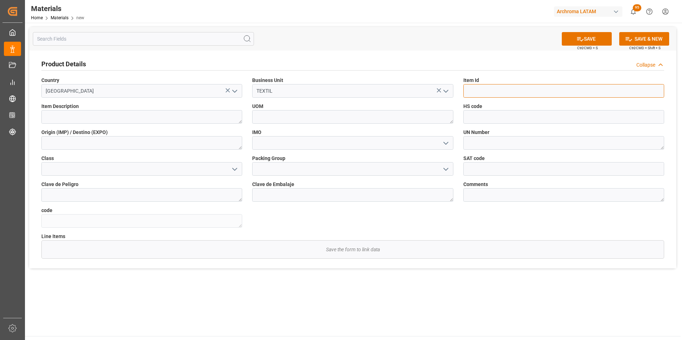
click at [491, 86] on input at bounding box center [563, 91] width 201 height 14
paste input "ACTICIDE B 20"
click at [156, 121] on textarea at bounding box center [141, 117] width 201 height 14
drag, startPoint x: 519, startPoint y: 88, endPoint x: 428, endPoint y: 93, distance: 91.1
click at [429, 94] on div "Product Details Collapse Country Mexico Business Unit TEXTIL Item Id ACTICIDE B…" at bounding box center [352, 160] width 647 height 218
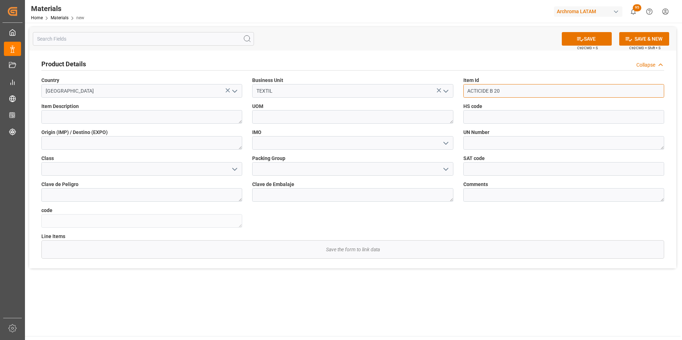
paste input "286336"
type input "286336"
click at [147, 119] on textarea at bounding box center [141, 117] width 201 height 14
paste textarea "ACTICIDE B 20"
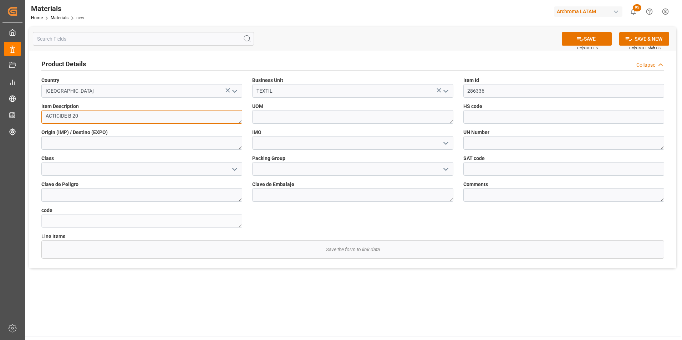
type textarea "ACTICIDE B 20"
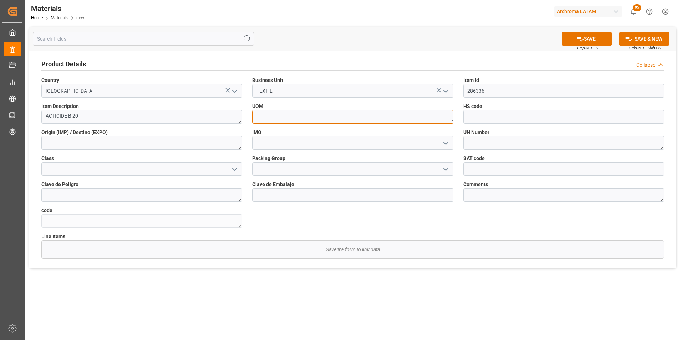
click at [438, 116] on textarea at bounding box center [352, 117] width 201 height 14
type textarea "KG"
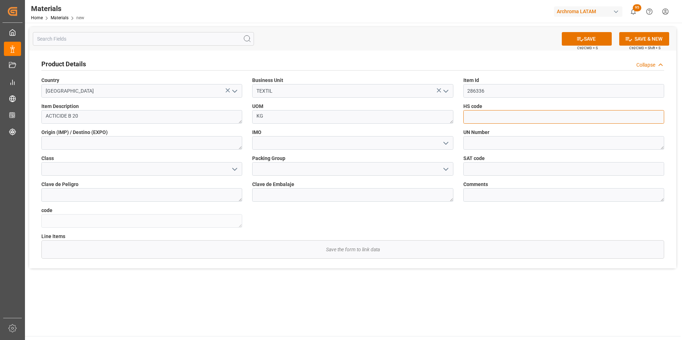
click at [514, 122] on input at bounding box center [563, 117] width 201 height 14
click at [445, 96] on button "open menu" at bounding box center [445, 91] width 11 height 11
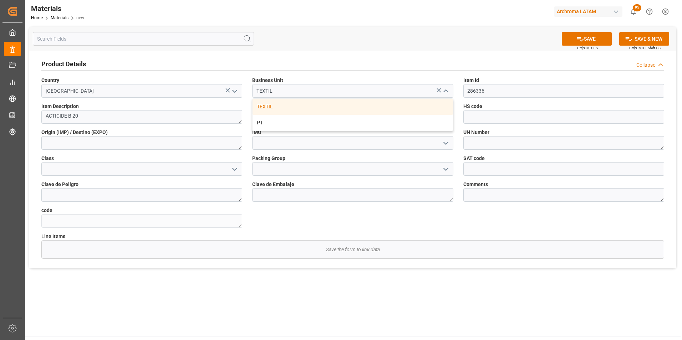
click at [445, 96] on button "close menu" at bounding box center [445, 91] width 11 height 11
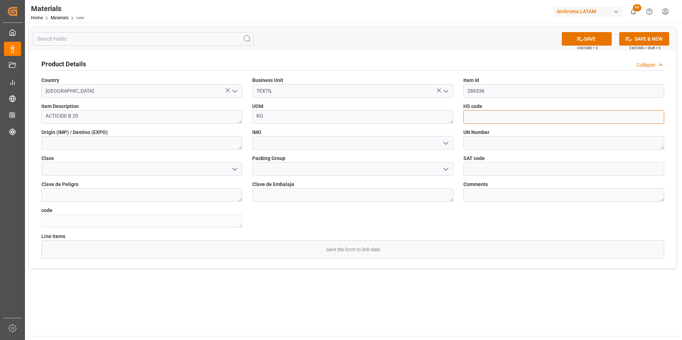
click at [486, 119] on input at bounding box center [563, 117] width 201 height 14
paste input "3808940200"
type input "3808940200"
click at [210, 145] on textarea at bounding box center [141, 143] width 201 height 14
click at [448, 144] on icon "open menu" at bounding box center [446, 143] width 9 height 9
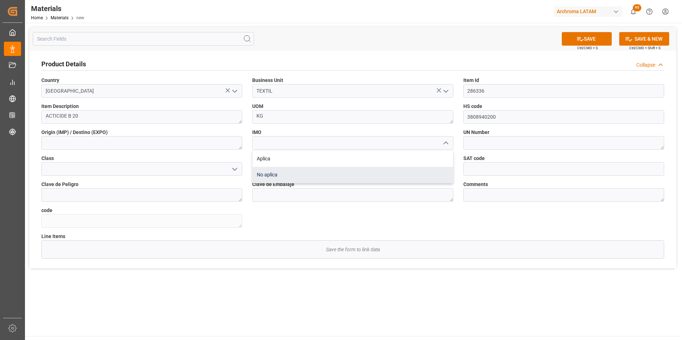
click at [282, 175] on div "No aplica" at bounding box center [352, 175] width 200 height 16
type input "No aplica"
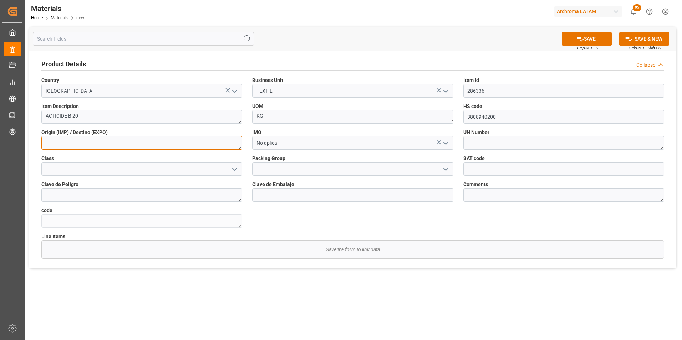
click at [126, 146] on textarea at bounding box center [141, 143] width 201 height 14
type textarea "MEXICO"
click at [584, 43] on button "SAVE" at bounding box center [587, 39] width 50 height 14
type textarea "bc1ece29803d"
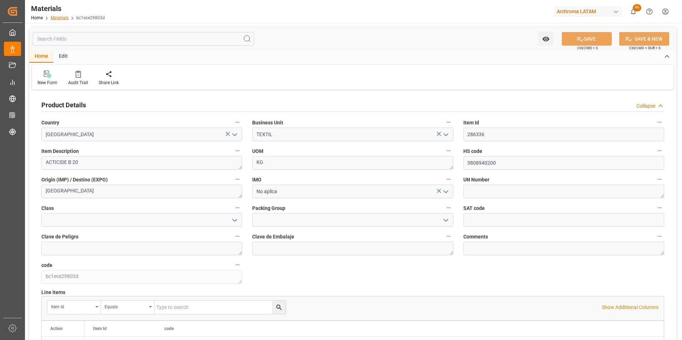
click at [55, 19] on link "Materials" at bounding box center [60, 17] width 18 height 5
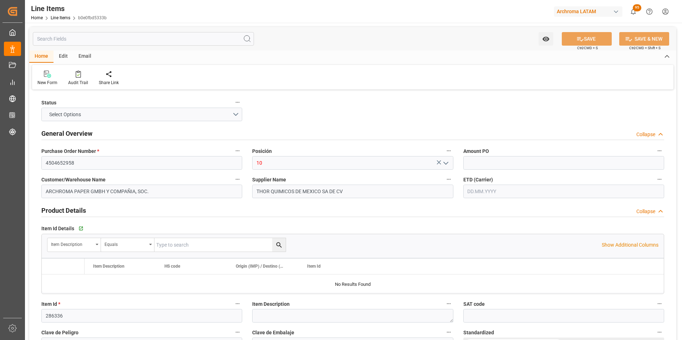
type input "720"
type input "3808940200"
type input "[DATE] 18:23"
type input "[DATE] 17:20"
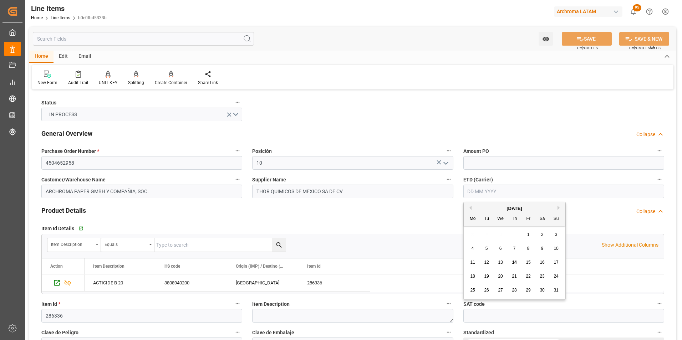
click at [475, 190] on input "text" at bounding box center [563, 192] width 201 height 14
click at [469, 230] on div "28 29 30 31 1 2 3" at bounding box center [514, 235] width 97 height 14
click at [499, 262] on span "13" at bounding box center [500, 262] width 5 height 5
type input "[DATE]"
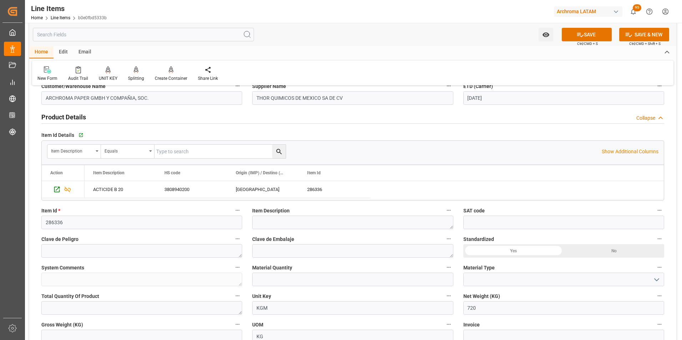
scroll to position [107, 0]
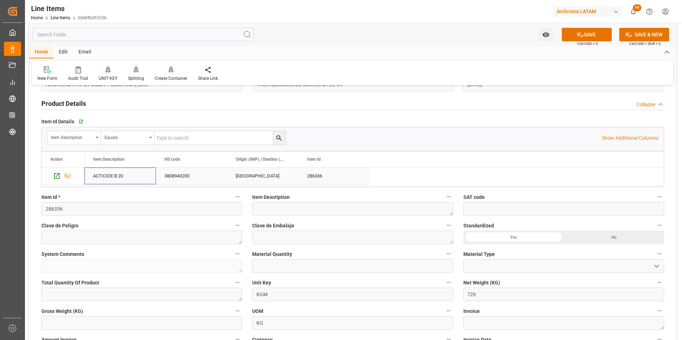
click at [123, 178] on div "ACTICIDE B 20" at bounding box center [120, 176] width 71 height 17
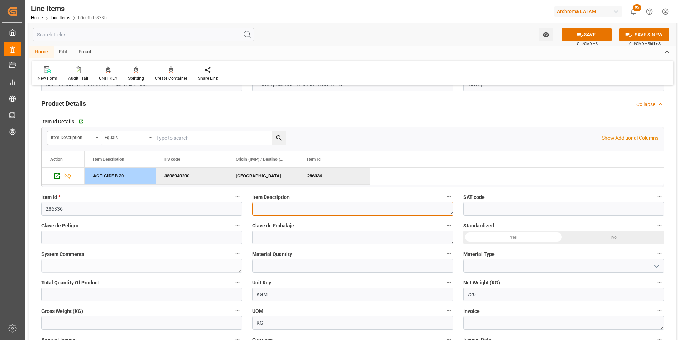
click at [321, 211] on textarea at bounding box center [352, 209] width 201 height 14
paste textarea "ACTICIDE B 20"
type textarea "ACTICIDE B 20"
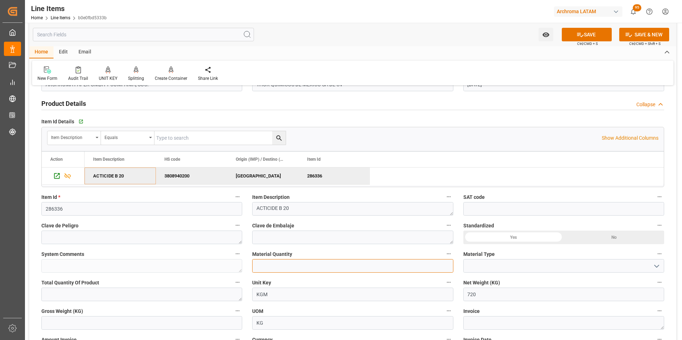
click at [357, 262] on input "text" at bounding box center [352, 266] width 201 height 14
click at [299, 267] on input "text" at bounding box center [352, 266] width 201 height 14
type input "24"
click at [655, 268] on icon "open menu" at bounding box center [656, 266] width 9 height 9
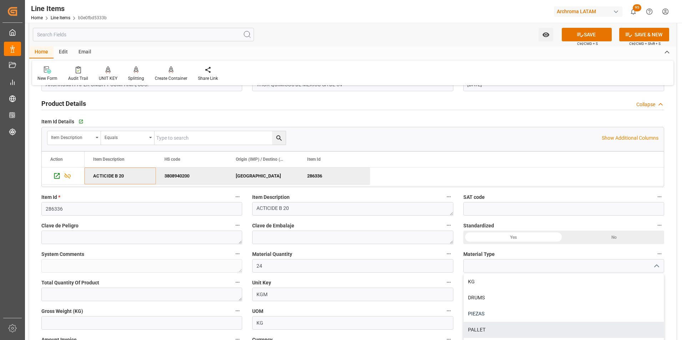
click at [524, 316] on div "PIEZAS" at bounding box center [564, 314] width 200 height 16
type input "PIEZAS"
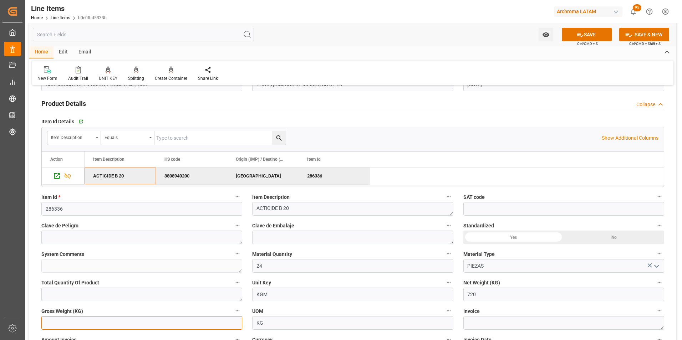
click at [193, 321] on input "text" at bounding box center [141, 323] width 201 height 14
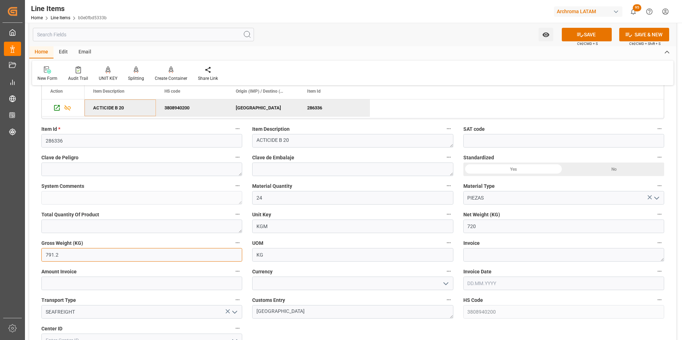
scroll to position [178, 0]
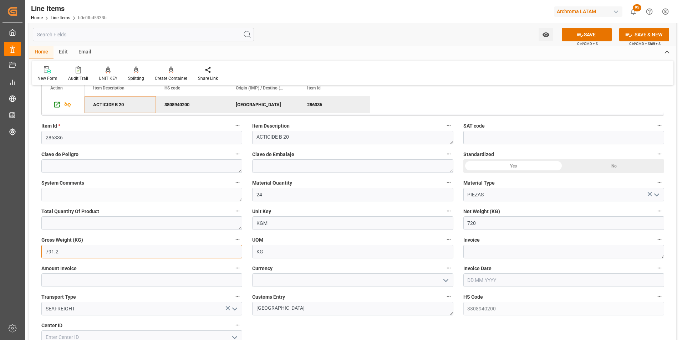
type input "791.2"
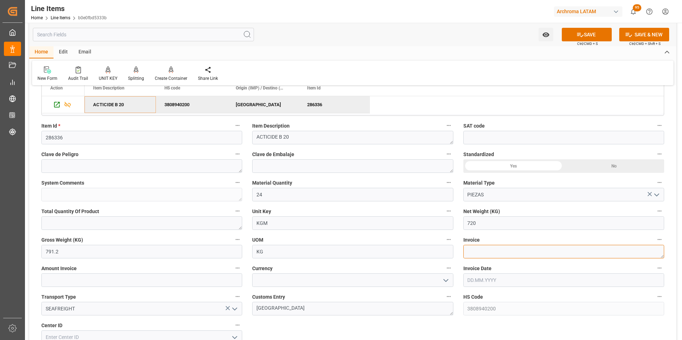
click at [471, 255] on textarea at bounding box center [563, 252] width 201 height 14
click at [488, 252] on textarea at bounding box center [563, 252] width 201 height 14
paste textarea "87864"
type textarea "87864"
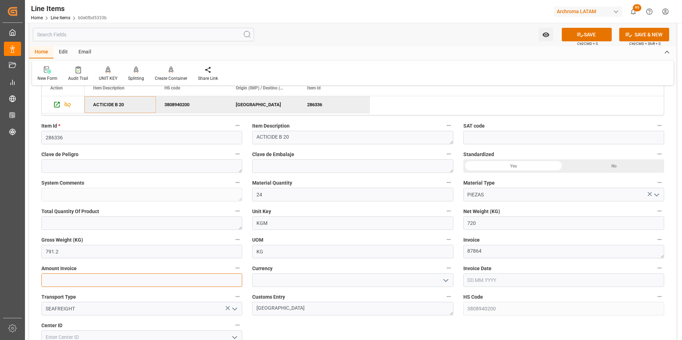
click at [166, 281] on input "text" at bounding box center [141, 281] width 201 height 14
type input "6444"
click at [448, 282] on icon "open menu" at bounding box center [446, 280] width 9 height 9
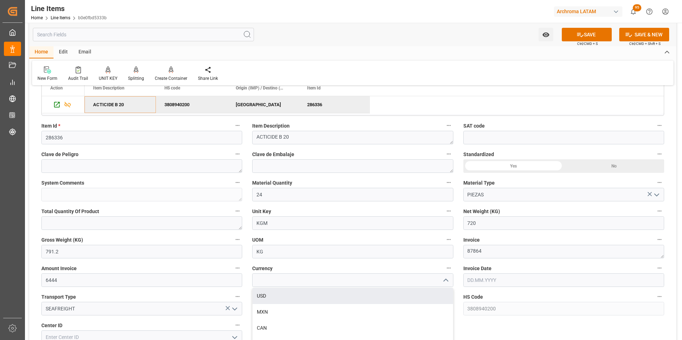
drag, startPoint x: 405, startPoint y: 292, endPoint x: 391, endPoint y: 291, distance: 15.0
click at [405, 292] on div "USD" at bounding box center [352, 296] width 200 height 16
type input "USD"
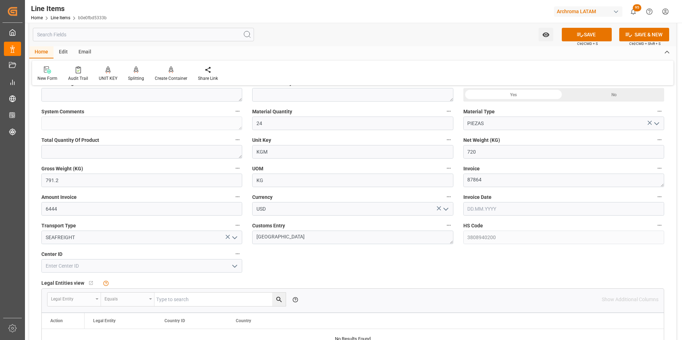
click at [507, 211] on input "text" at bounding box center [563, 209] width 201 height 14
click at [466, 259] on div "28 29 30 31 1 2 3" at bounding box center [514, 252] width 97 height 14
click at [501, 278] on span "13" at bounding box center [500, 279] width 5 height 5
type input "13.08.2025"
click at [145, 265] on input at bounding box center [141, 266] width 201 height 14
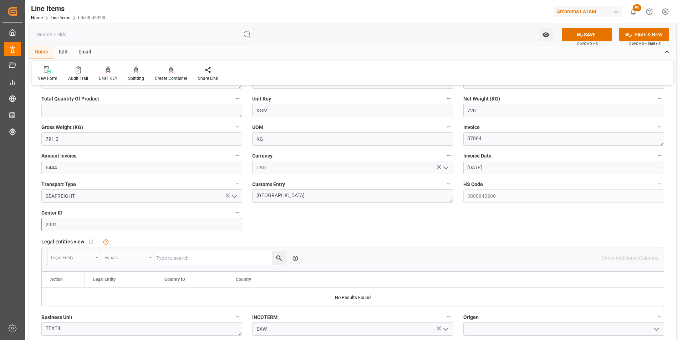
scroll to position [392, 0]
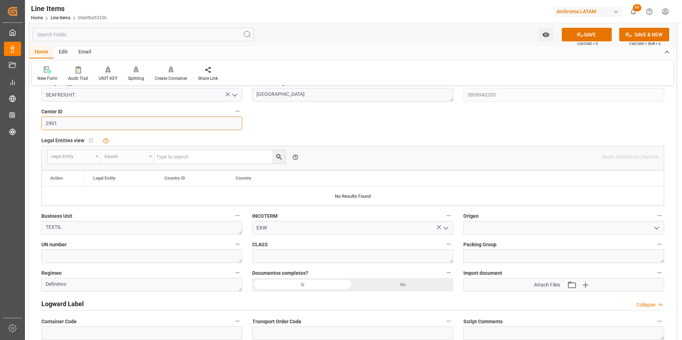
type input "2901"
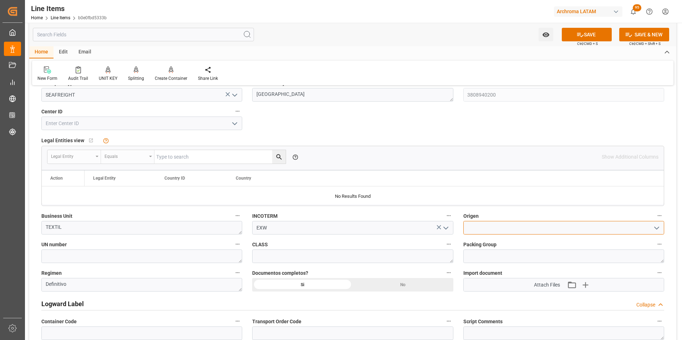
click at [469, 227] on input at bounding box center [563, 228] width 201 height 14
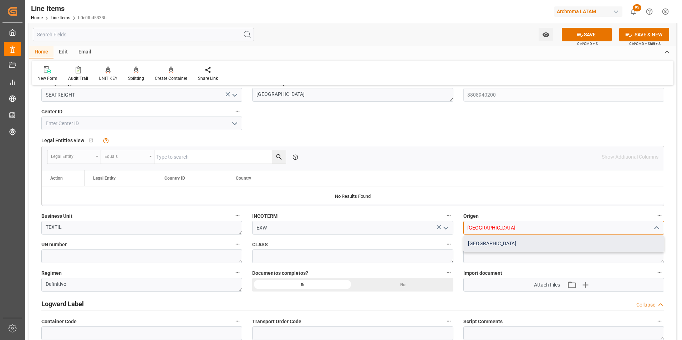
click at [476, 242] on div "MEXICO" at bounding box center [564, 244] width 200 height 16
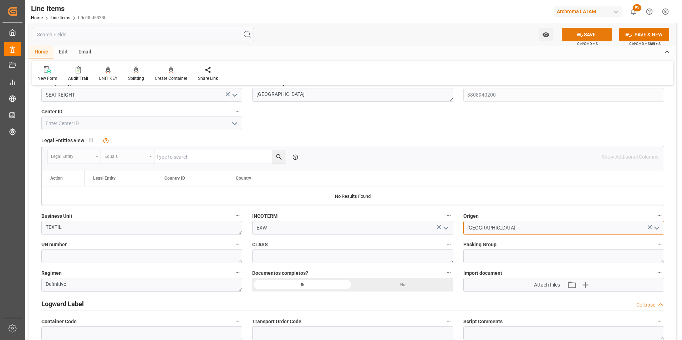
type input "MEXICO"
click at [580, 37] on icon at bounding box center [579, 34] width 7 height 7
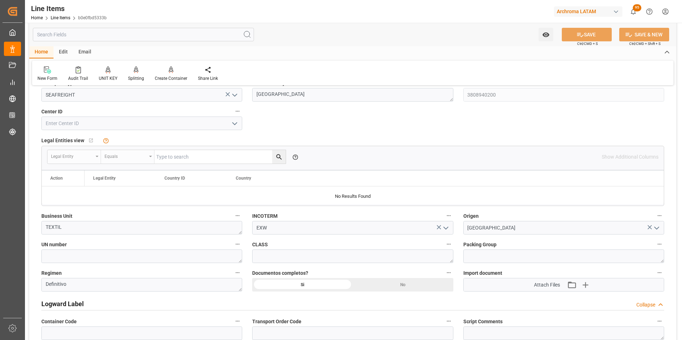
type textarea "24 PIEZAS"
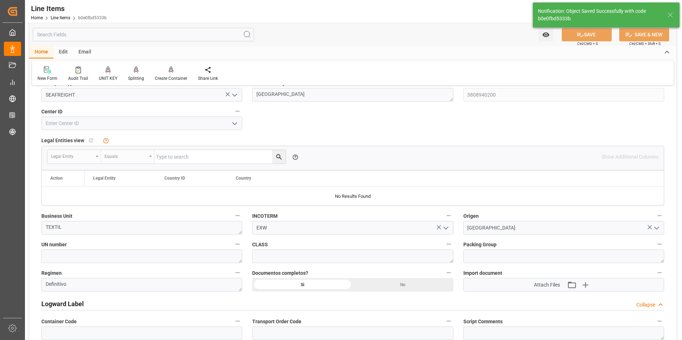
type input "14.08.2025 18:25"
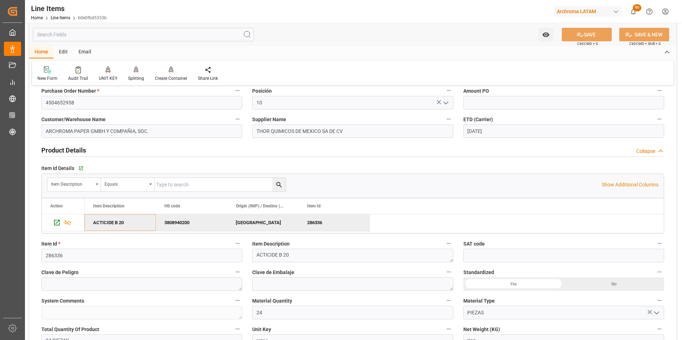
scroll to position [0, 0]
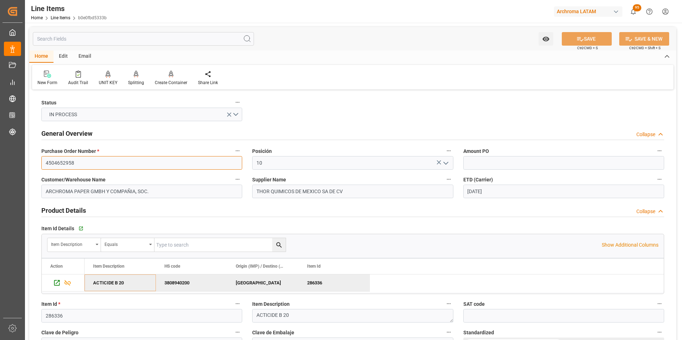
click at [55, 162] on input "4504652958" at bounding box center [141, 163] width 201 height 14
click at [60, 15] on div "Home Line Items b0e0fbd5333b" at bounding box center [69, 17] width 76 height 7
click at [61, 15] on link "Line Items" at bounding box center [61, 17] width 20 height 5
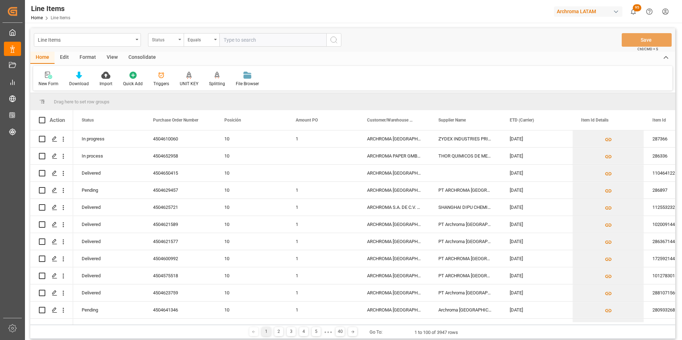
click at [176, 39] on div "Status" at bounding box center [164, 39] width 24 height 8
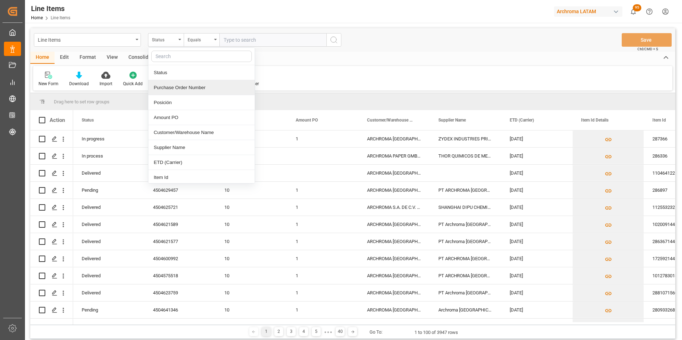
click at [185, 88] on div "Purchase Order Number" at bounding box center [201, 87] width 106 height 15
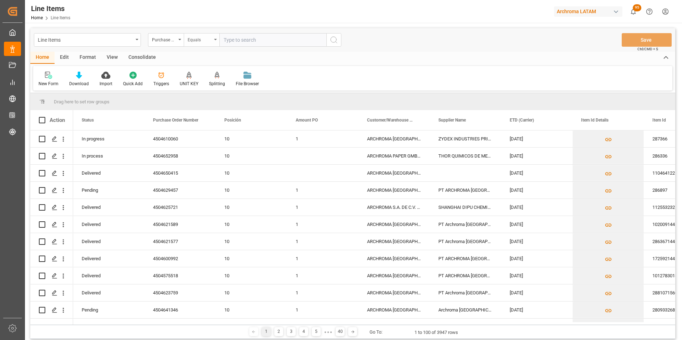
click at [204, 46] on div "Equals" at bounding box center [202, 40] width 36 height 14
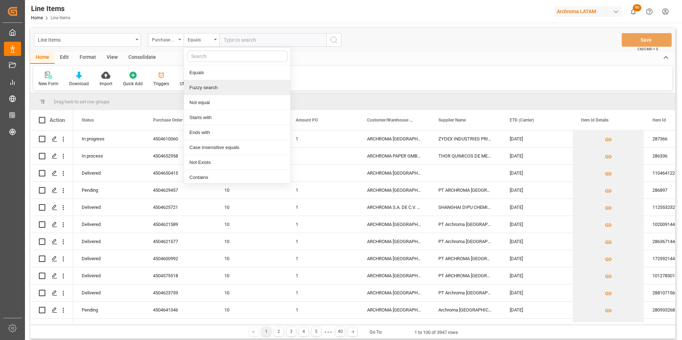
click at [220, 91] on div "Fuzzy search" at bounding box center [237, 87] width 106 height 15
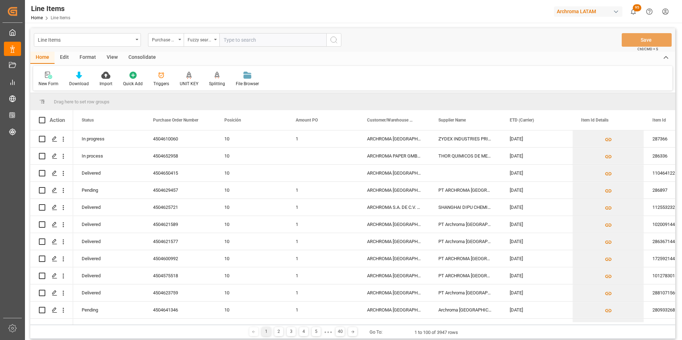
paste input "4504652958"
type input "4504652958"
click at [328, 45] on button "search button" at bounding box center [333, 40] width 15 height 14
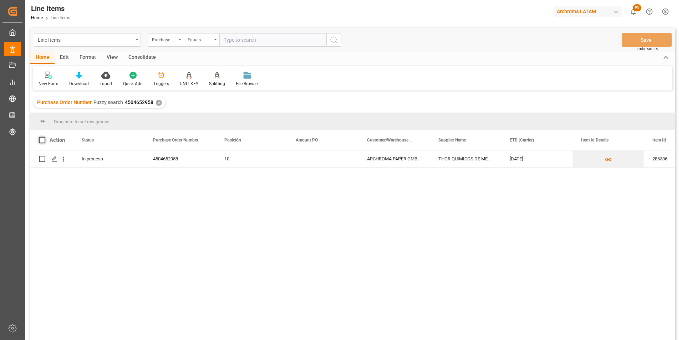
click at [44, 142] on span at bounding box center [42, 140] width 6 height 6
click at [44, 137] on input "checkbox" at bounding box center [44, 137] width 0 height 0
checkbox input "true"
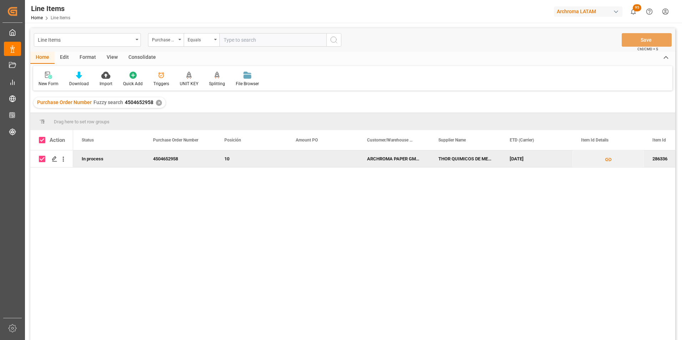
click at [145, 56] on div "Consolidate" at bounding box center [142, 58] width 38 height 12
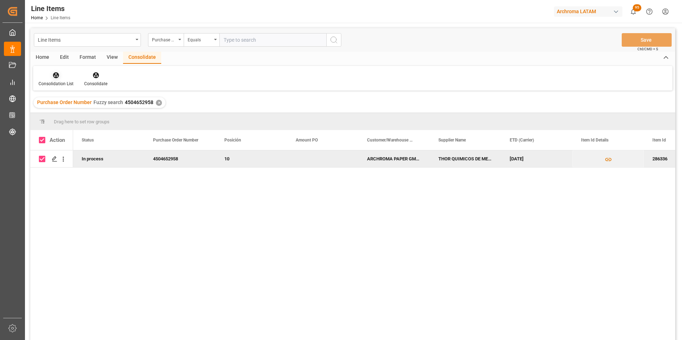
click at [67, 73] on div at bounding box center [56, 74] width 35 height 7
click at [74, 102] on div "Line Items Purchase Order Number Equals Save Ctrl/CMD + S Home Edit Format View…" at bounding box center [352, 193] width 645 height 331
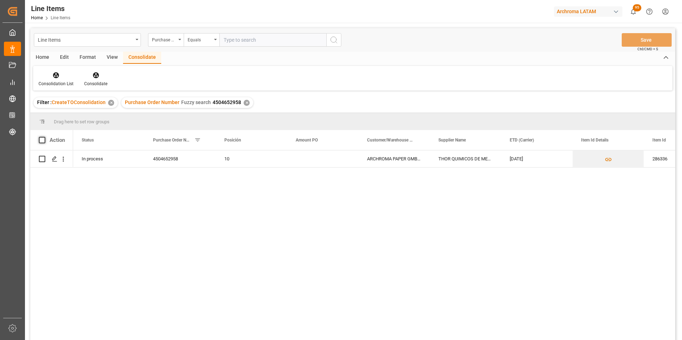
click at [42, 141] on span at bounding box center [42, 140] width 6 height 6
click at [44, 137] on input "checkbox" at bounding box center [44, 137] width 0 height 0
checkbox input "true"
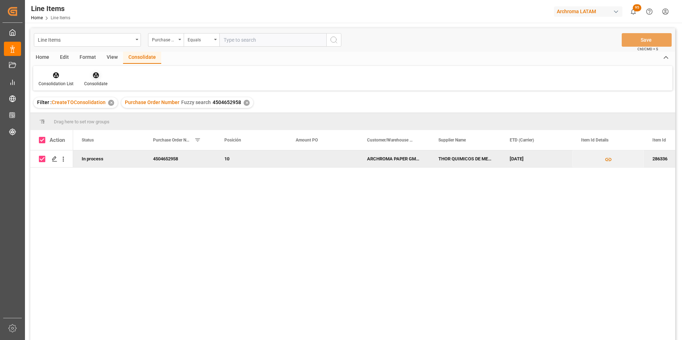
click at [93, 77] on icon at bounding box center [96, 75] width 6 height 6
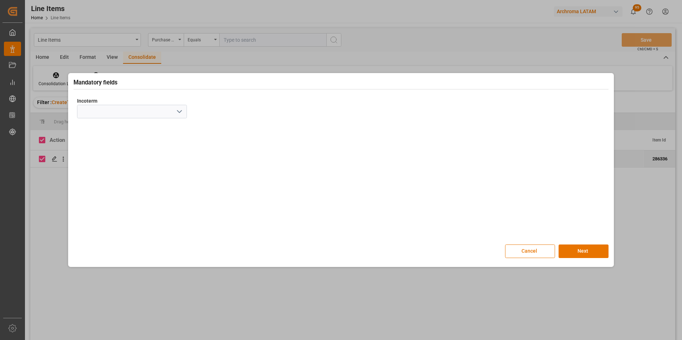
click at [175, 113] on icon "open menu" at bounding box center [179, 111] width 9 height 9
click at [113, 129] on div "EXW" at bounding box center [131, 127] width 109 height 16
type input "EXW"
click at [592, 252] on button "Next" at bounding box center [583, 252] width 50 height 14
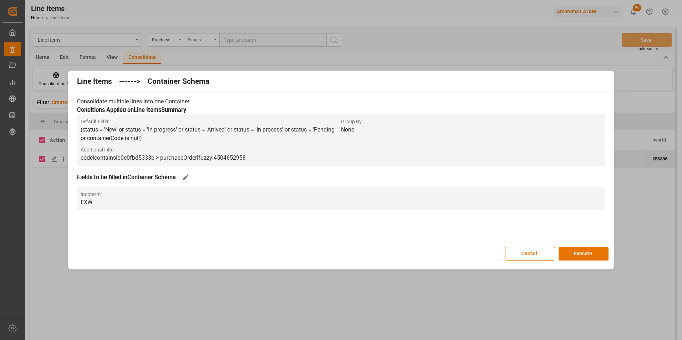
click at [592, 252] on button "Execute" at bounding box center [583, 254] width 50 height 14
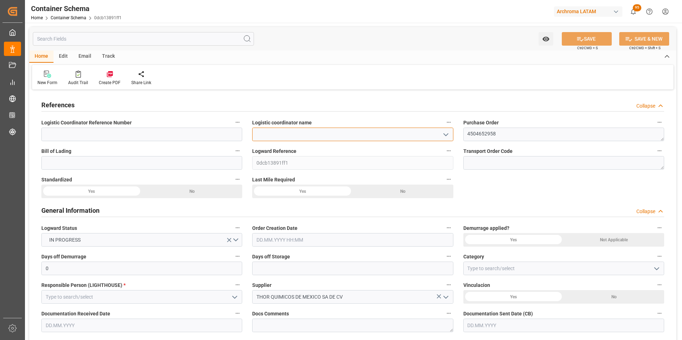
click at [438, 138] on input at bounding box center [352, 135] width 201 height 14
click at [446, 136] on polyline "open menu" at bounding box center [446, 135] width 4 height 2
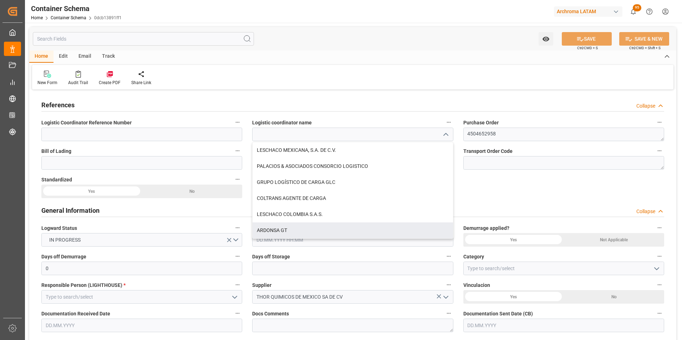
drag, startPoint x: 282, startPoint y: 229, endPoint x: 281, endPoint y: 223, distance: 6.5
click at [282, 229] on div "ARDONSA GT" at bounding box center [352, 231] width 200 height 16
type input "ARDONSA GT"
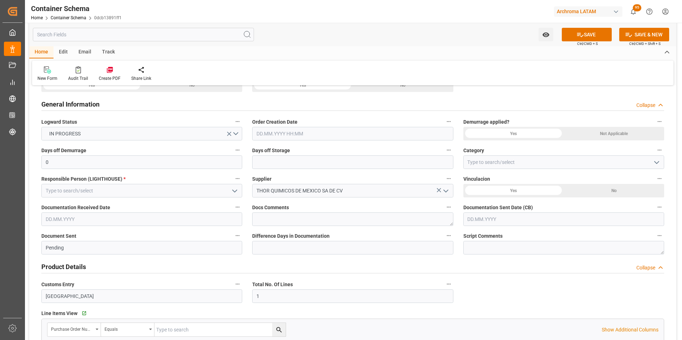
scroll to position [107, 0]
click at [304, 136] on input "text" at bounding box center [352, 133] width 201 height 14
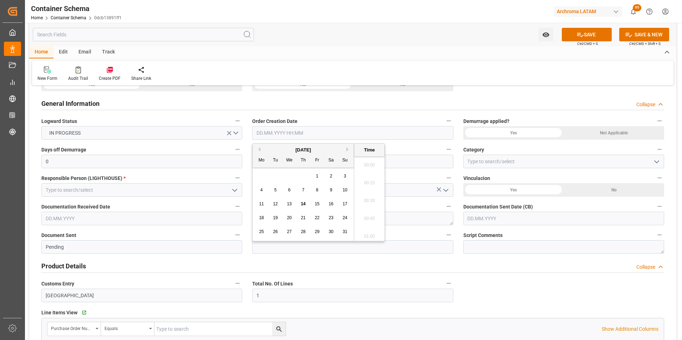
scroll to position [912, 0]
click at [257, 172] on div "28 29 30 31 1 2 3" at bounding box center [303, 176] width 97 height 14
click at [303, 201] on span "14" at bounding box center [303, 203] width 5 height 5
click at [367, 211] on li "13:30" at bounding box center [369, 217] width 30 height 18
type input "[DATE] 13:30"
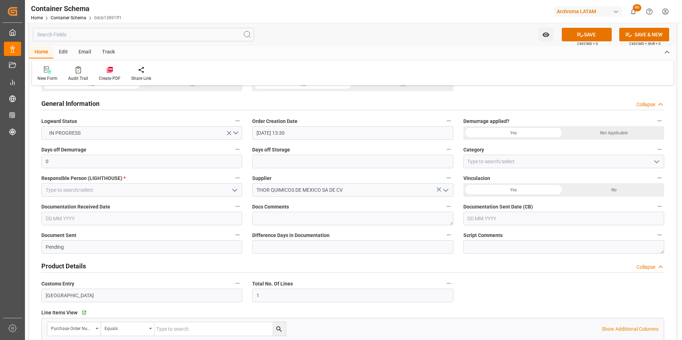
click at [657, 163] on icon "open menu" at bounding box center [656, 162] width 9 height 9
click at [536, 196] on div "On time" at bounding box center [564, 193] width 200 height 16
type input "On time"
click at [231, 193] on icon "open menu" at bounding box center [234, 190] width 9 height 9
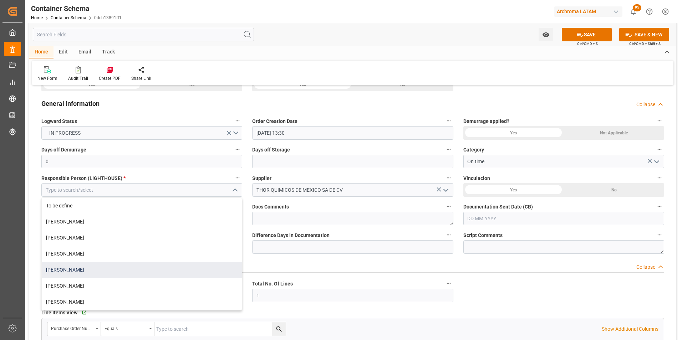
click at [139, 266] on div "[PERSON_NAME]" at bounding box center [142, 270] width 200 height 16
type input "[PERSON_NAME]"
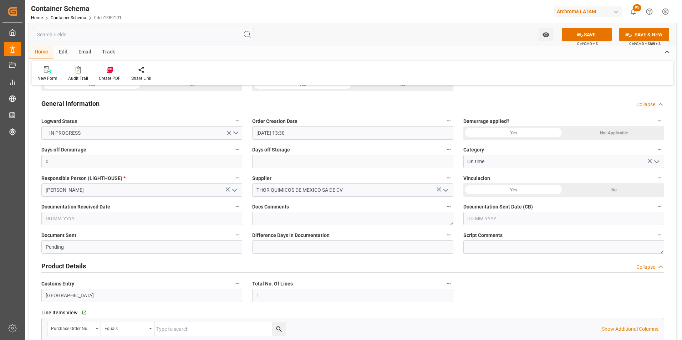
click at [113, 220] on input "text" at bounding box center [141, 219] width 201 height 14
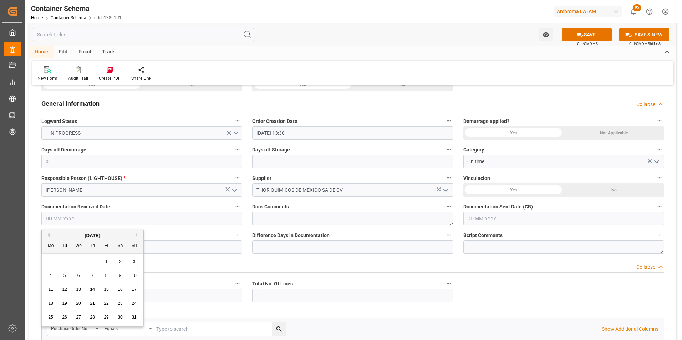
click at [46, 263] on div "28 29 30 31 1 2 3" at bounding box center [92, 262] width 97 height 14
click at [89, 286] on div "14" at bounding box center [92, 290] width 9 height 9
type input "[DATE]"
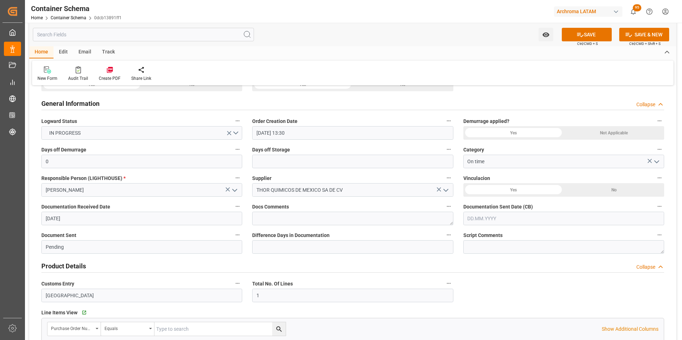
click at [467, 218] on input "text" at bounding box center [563, 219] width 201 height 14
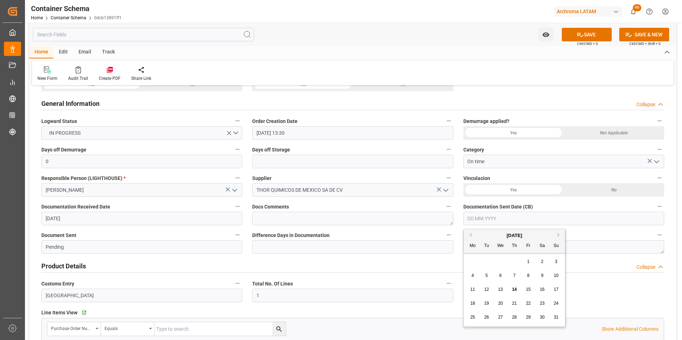
click at [471, 254] on div "[DATE] Mo Tu We Th Fr Sa Su 28 29 30 31 1 2 3 4 5 6 7 8 9 10 11 12 13 14 15 16 …" at bounding box center [515, 277] width 102 height 97
click at [516, 290] on span "14" at bounding box center [514, 289] width 5 height 5
type input "[DATE]"
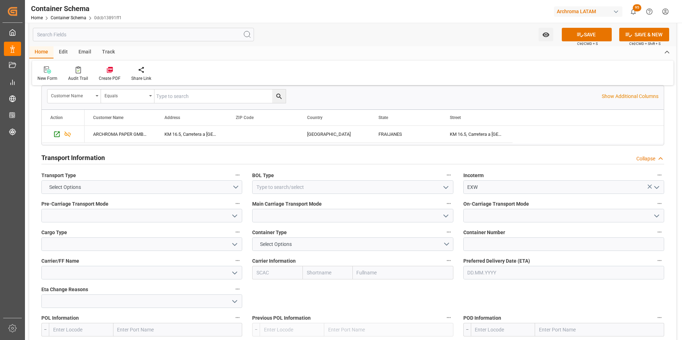
scroll to position [535, 0]
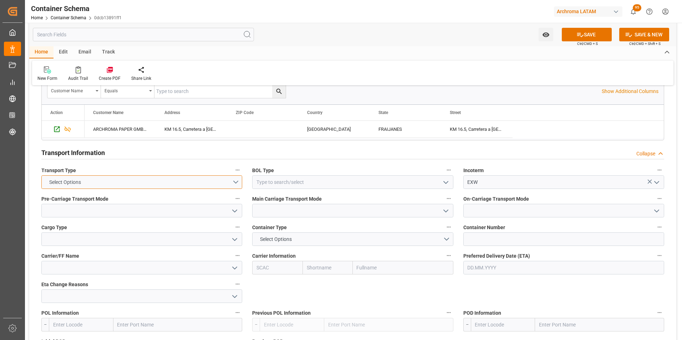
click at [238, 180] on button "Select Options" at bounding box center [141, 182] width 201 height 14
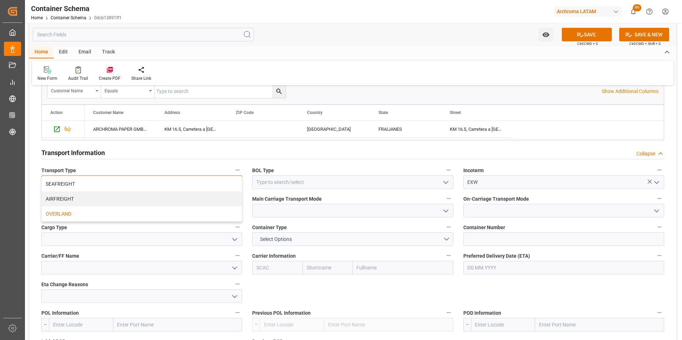
click at [196, 215] on div "OVERLAND" at bounding box center [142, 213] width 200 height 15
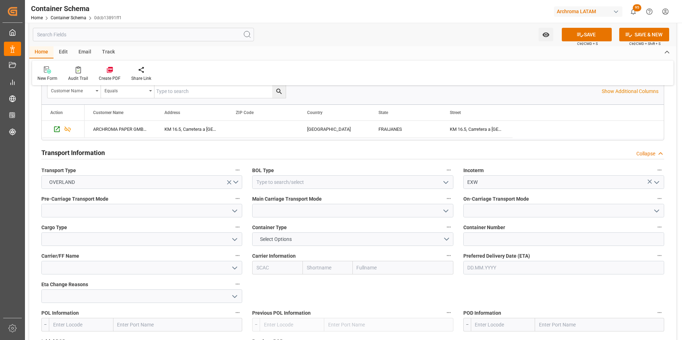
click at [446, 180] on icon "open menu" at bounding box center [446, 182] width 9 height 9
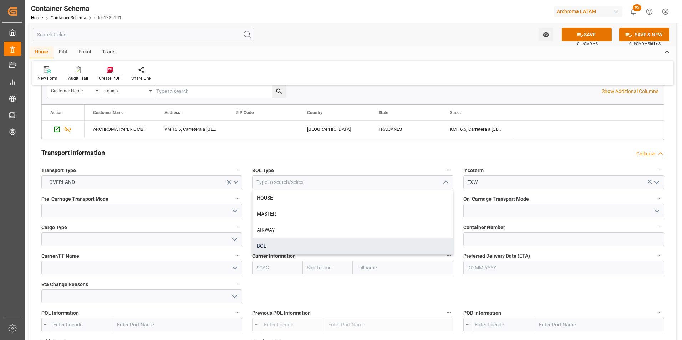
click at [362, 248] on div "BOL" at bounding box center [352, 246] width 200 height 16
type input "BOL"
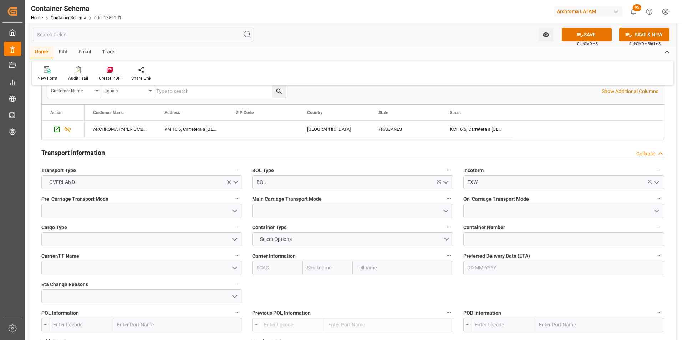
click at [233, 212] on icon "open menu" at bounding box center [234, 211] width 9 height 9
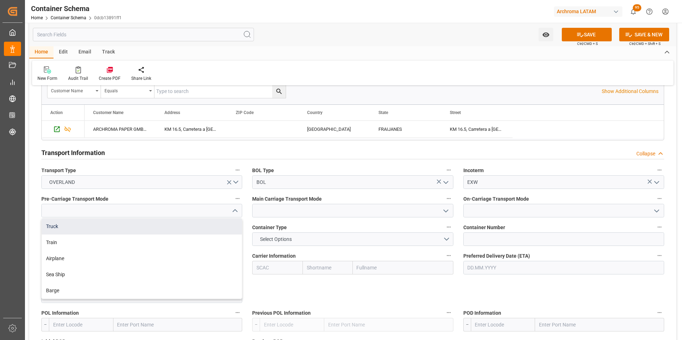
click at [150, 234] on div "Truck" at bounding box center [142, 227] width 200 height 16
type input "Truck"
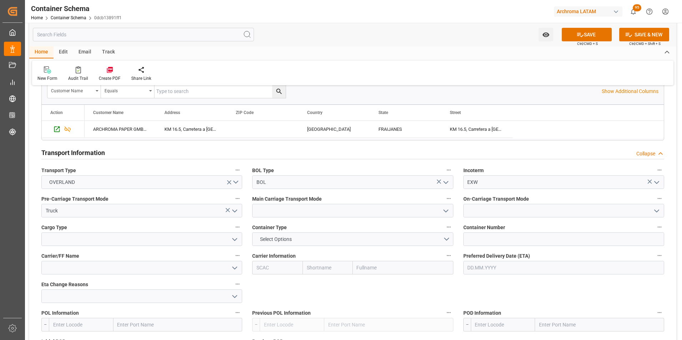
click at [449, 211] on icon "open menu" at bounding box center [446, 211] width 9 height 9
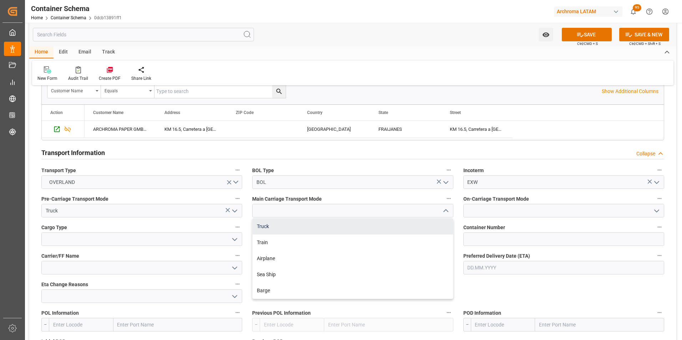
click at [433, 228] on div "Truck" at bounding box center [352, 227] width 200 height 16
type input "Truck"
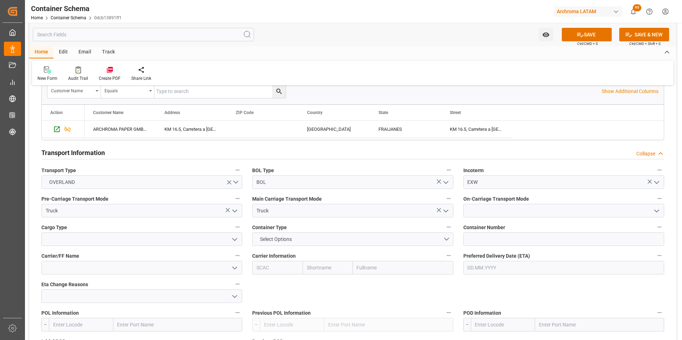
click at [658, 210] on polyline "open menu" at bounding box center [656, 211] width 4 height 2
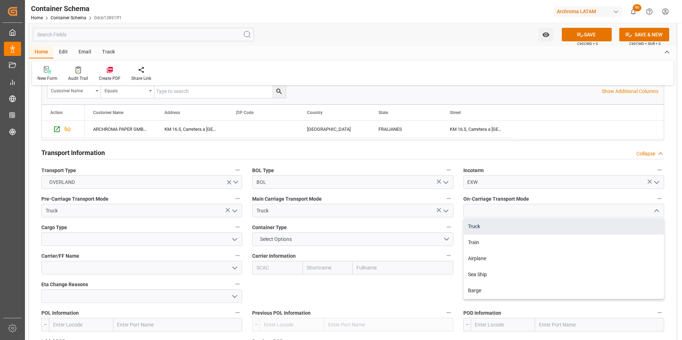
click at [602, 230] on div "Truck" at bounding box center [564, 227] width 200 height 16
type input "Truck"
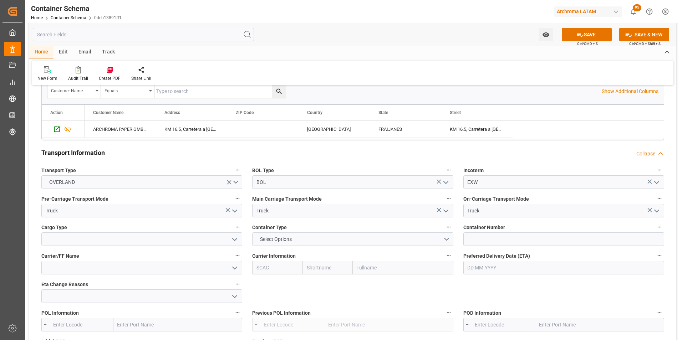
drag, startPoint x: 229, startPoint y: 236, endPoint x: 214, endPoint y: 242, distance: 15.6
click at [229, 236] on button "open menu" at bounding box center [234, 239] width 11 height 11
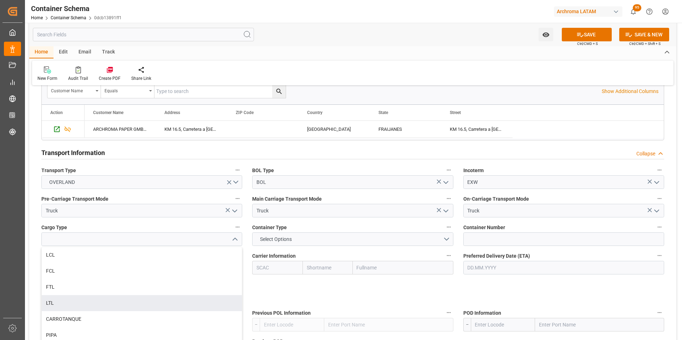
drag, startPoint x: 191, startPoint y: 306, endPoint x: 195, endPoint y: 306, distance: 4.3
click at [191, 306] on div "LTL" at bounding box center [142, 303] width 200 height 16
type input "LTL"
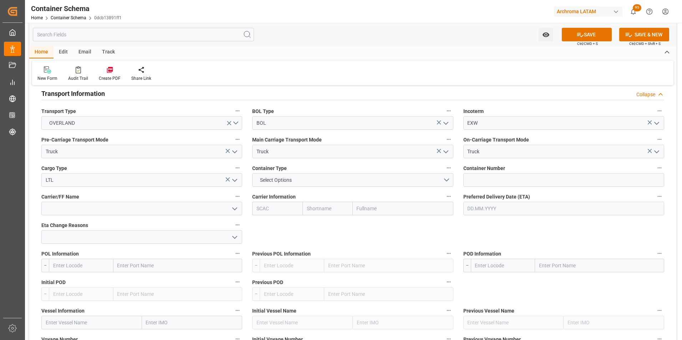
scroll to position [606, 0]
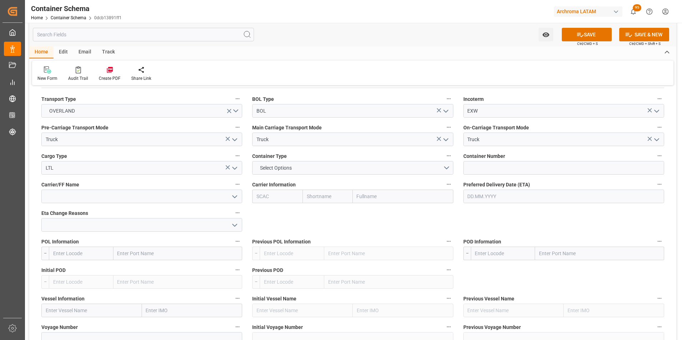
click at [468, 201] on input "text" at bounding box center [563, 197] width 201 height 14
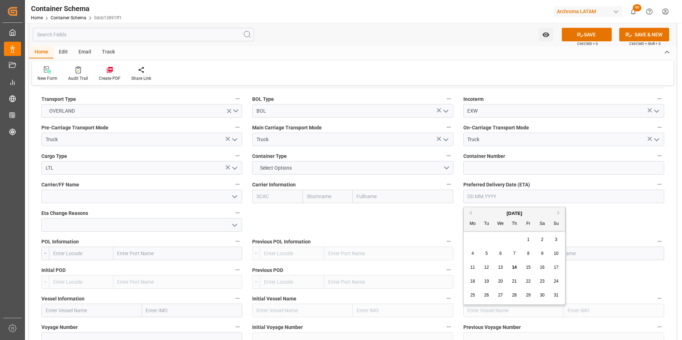
click at [467, 234] on div "28 29 30 31 1 2 3" at bounding box center [514, 240] width 97 height 14
click at [528, 267] on span "15" at bounding box center [528, 267] width 5 height 5
type input "[DATE]"
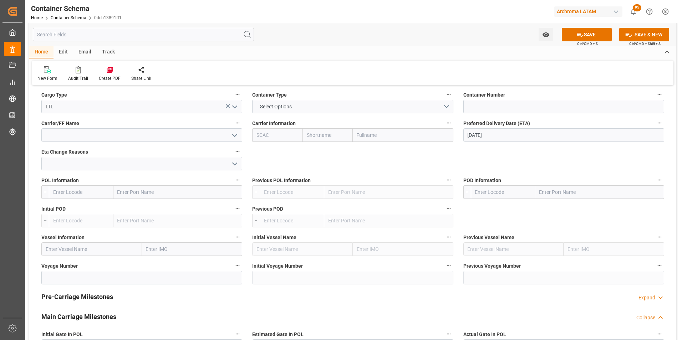
scroll to position [678, 0]
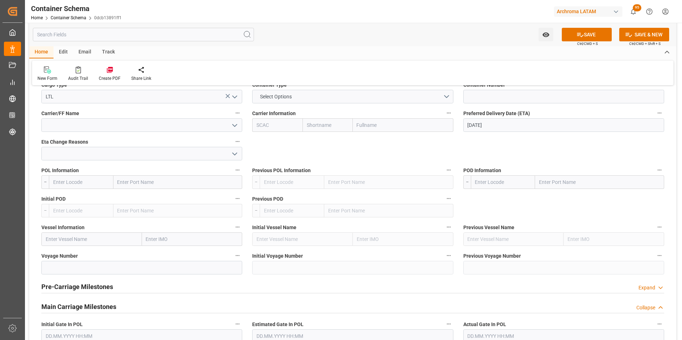
click at [556, 187] on input "text" at bounding box center [599, 182] width 129 height 14
type input "[GEOGRAPHIC_DATA][PERSON_NAME]"
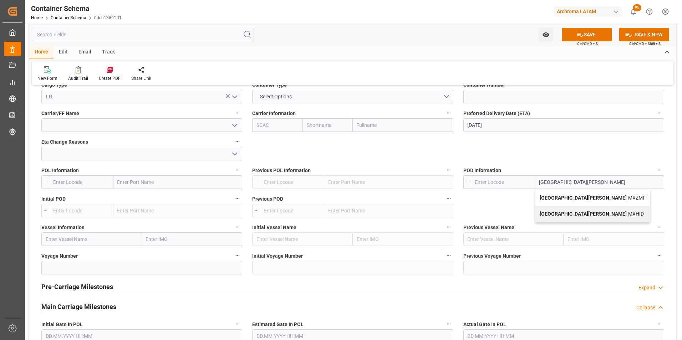
click at [561, 196] on b "[GEOGRAPHIC_DATA][PERSON_NAME]" at bounding box center [583, 198] width 87 height 6
type input "MXZMF"
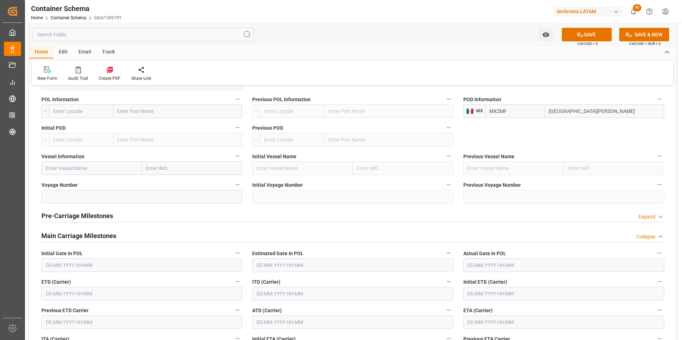
scroll to position [749, 0]
type input "[GEOGRAPHIC_DATA][PERSON_NAME]"
click at [66, 294] on input "text" at bounding box center [141, 294] width 201 height 14
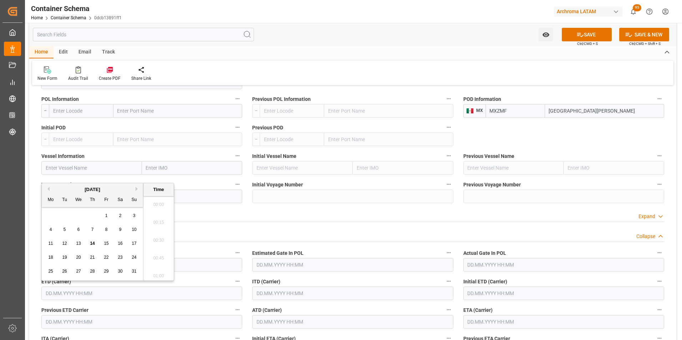
scroll to position [912, 0]
click at [76, 241] on div "13" at bounding box center [78, 244] width 9 height 9
type input "[DATE] 00:00"
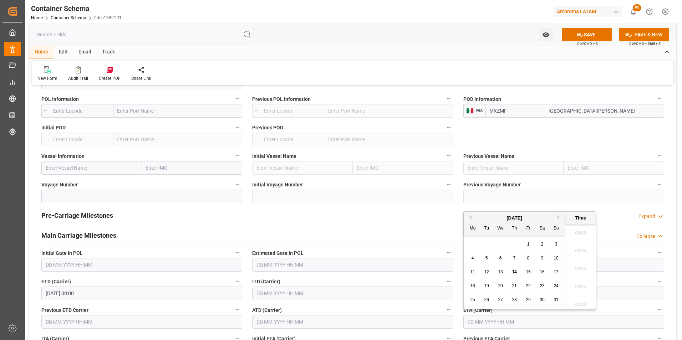
click at [481, 316] on input "text" at bounding box center [563, 322] width 201 height 14
click at [526, 273] on span "15" at bounding box center [528, 272] width 5 height 5
type input "[DATE] 00:00"
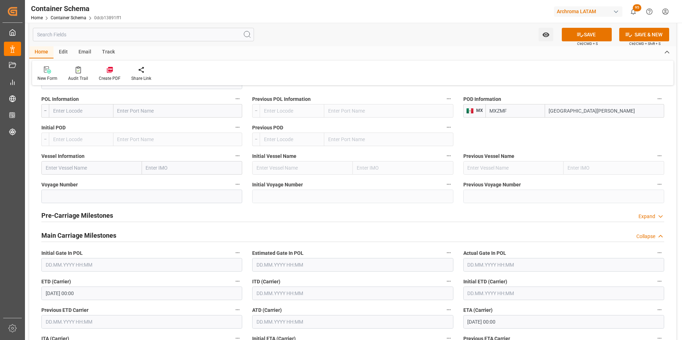
click at [457, 250] on div "Estimated Gate In POL" at bounding box center [352, 260] width 211 height 29
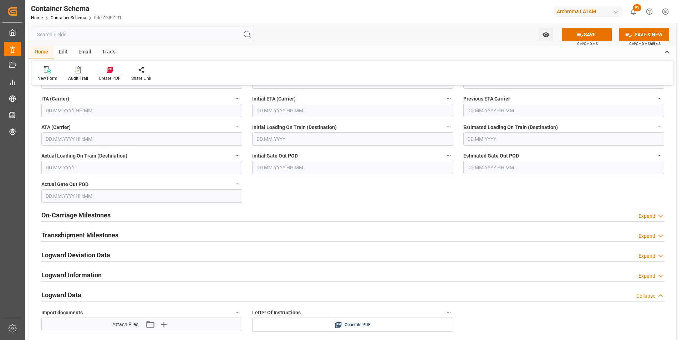
scroll to position [999, 0]
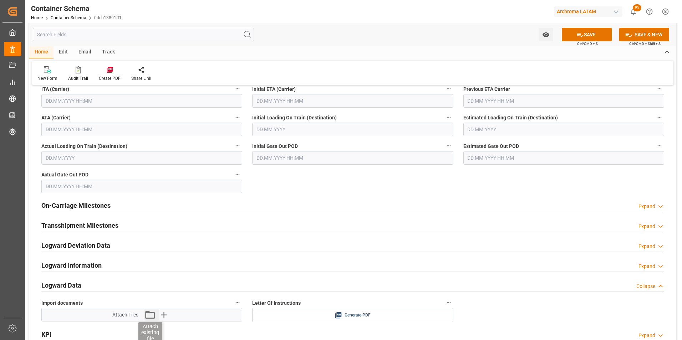
click at [151, 317] on icon "button" at bounding box center [149, 314] width 11 height 11
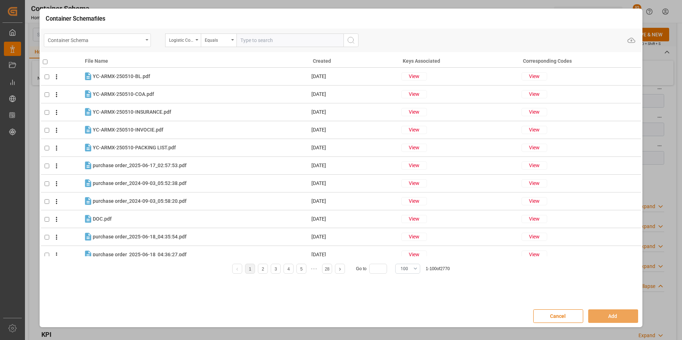
click at [144, 42] on div "Container Schema" at bounding box center [97, 41] width 107 height 14
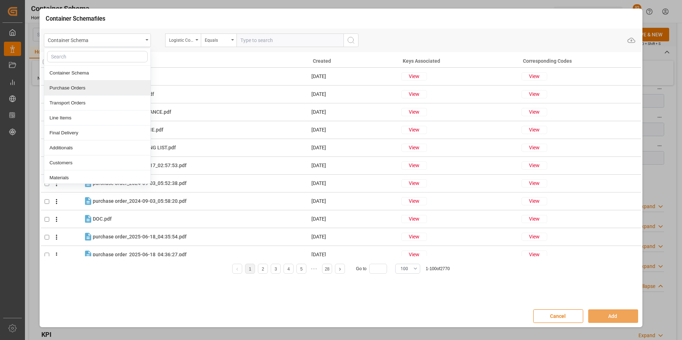
click at [123, 91] on div "Purchase Orders" at bounding box center [97, 88] width 106 height 15
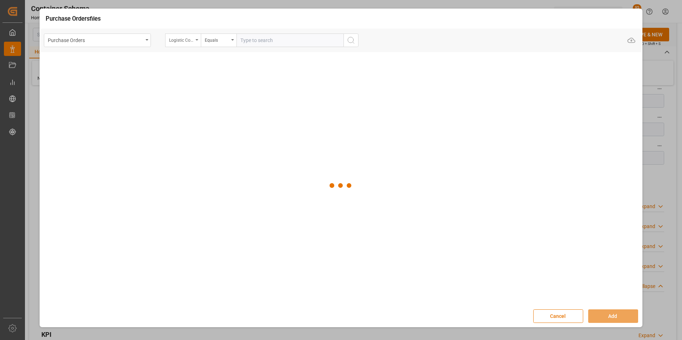
click at [182, 36] on div "Logistic Coordinator Reference Number" at bounding box center [181, 39] width 24 height 8
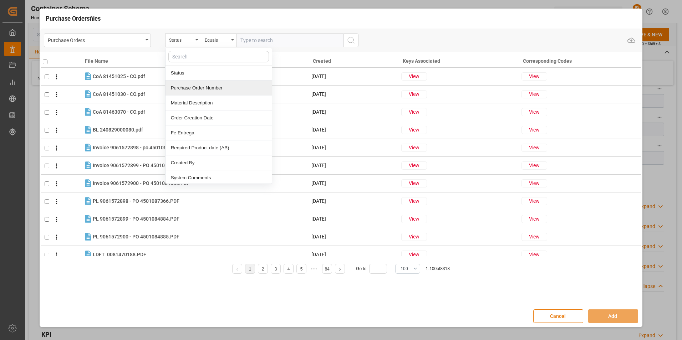
click at [201, 84] on div "Purchase Order Number" at bounding box center [218, 88] width 106 height 15
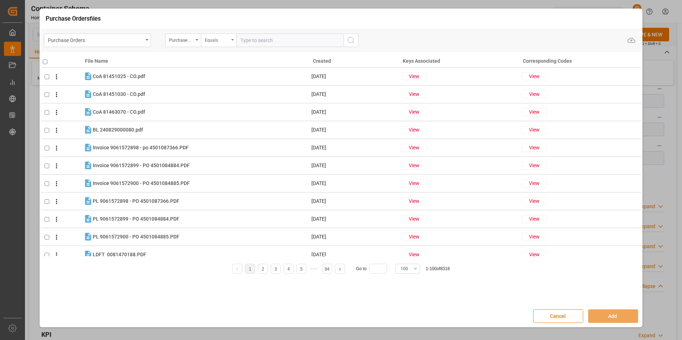
click at [207, 40] on div "Equals" at bounding box center [217, 39] width 24 height 8
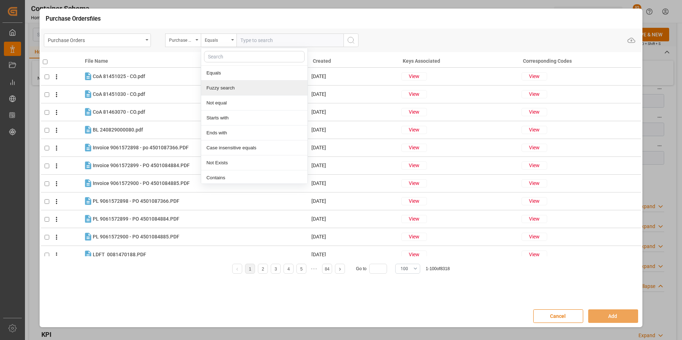
click at [234, 88] on div "Fuzzy search" at bounding box center [254, 88] width 106 height 15
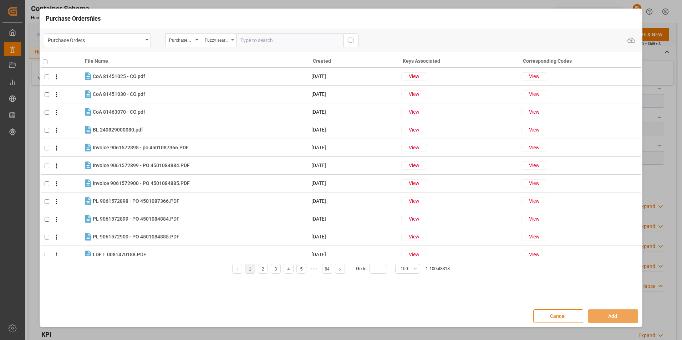
click at [221, 40] on div "Fuzzy search" at bounding box center [217, 39] width 24 height 8
click at [252, 41] on input "text" at bounding box center [289, 41] width 107 height 14
paste input "4504652958"
type input "4504652958"
click at [351, 42] on icon "search button" at bounding box center [351, 40] width 9 height 9
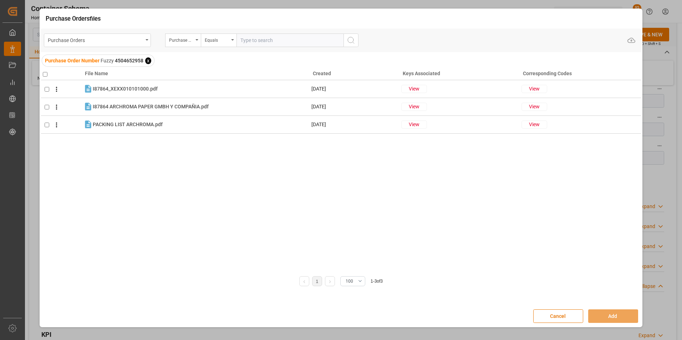
click at [44, 74] on input "checkbox" at bounding box center [45, 74] width 5 height 5
checkbox input "true"
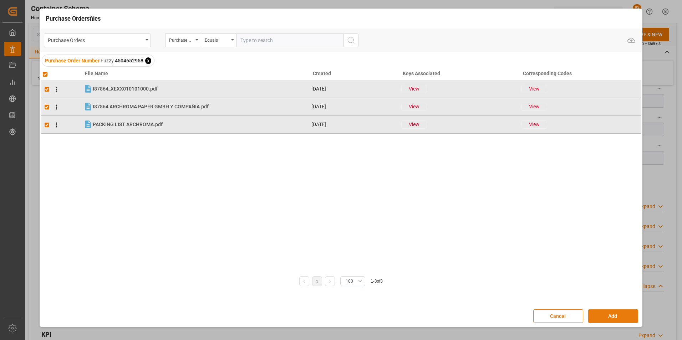
click at [603, 313] on button "Add" at bounding box center [613, 317] width 50 height 14
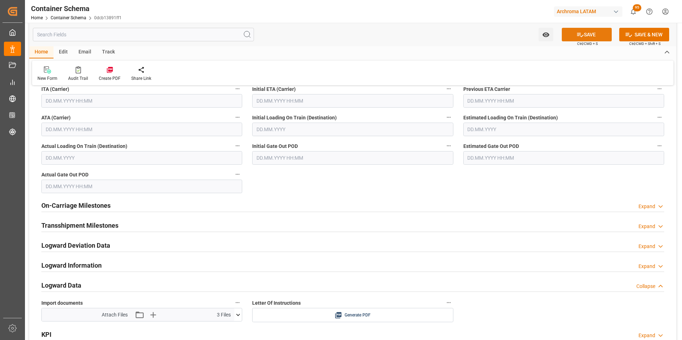
click at [591, 32] on button "SAVE" at bounding box center [587, 35] width 50 height 14
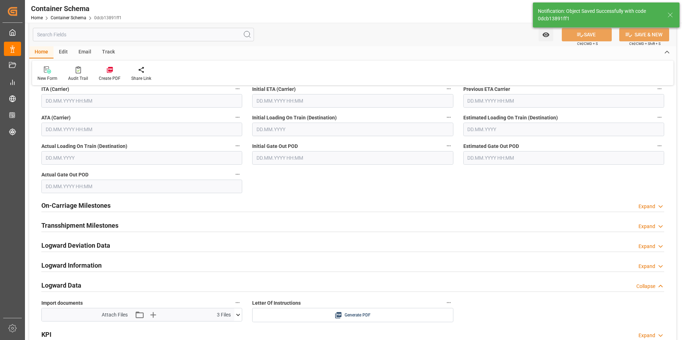
type input "Document Sent"
type input "MXZMF"
type input "[GEOGRAPHIC_DATA][PERSON_NAME]"
type input "[DATE] 00:00"
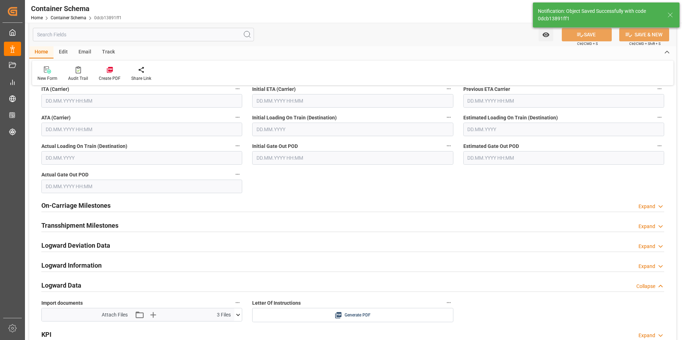
type input "[DATE] 00:00"
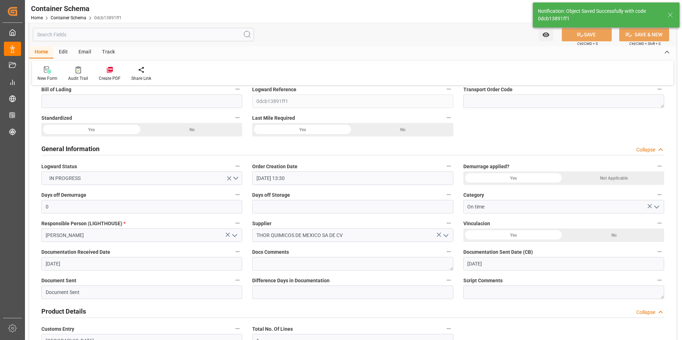
scroll to position [0, 0]
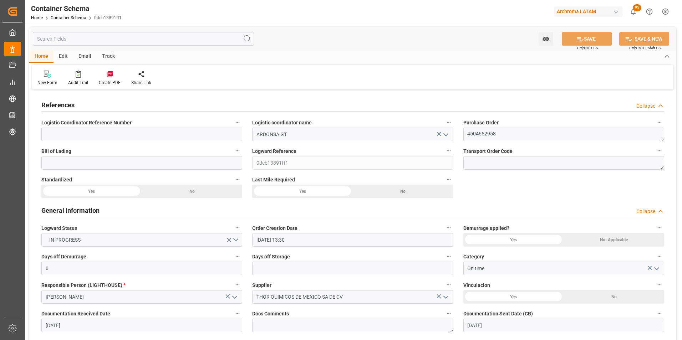
click at [85, 60] on div "Email" at bounding box center [85, 57] width 24 height 12
click at [52, 78] on div "Send Email" at bounding box center [48, 78] width 32 height 16
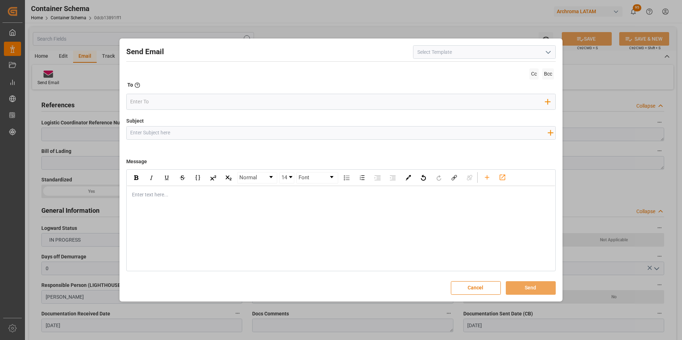
click at [546, 52] on icon "open menu" at bounding box center [548, 52] width 9 height 9
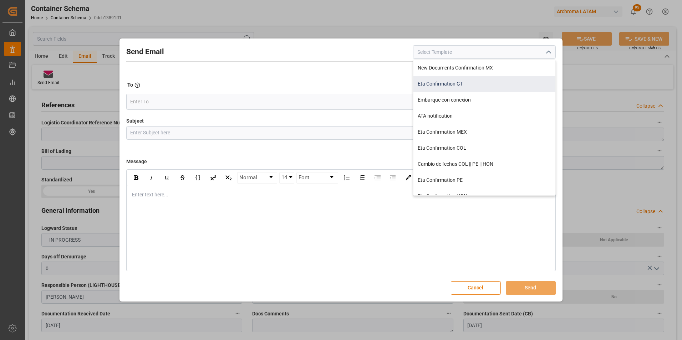
click at [460, 86] on div "Eta Confirmation GT" at bounding box center [484, 84] width 142 height 16
type input "Eta Confirmation GT"
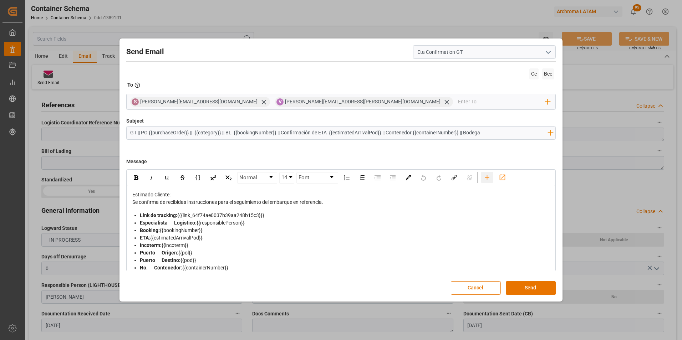
click at [487, 178] on icon "rdw-toolbar" at bounding box center [487, 177] width 4 height 4
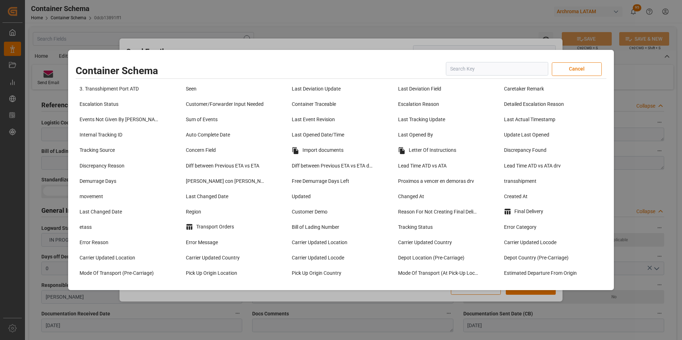
scroll to position [535, 0]
click at [340, 154] on div "Import documents" at bounding box center [341, 150] width 103 height 12
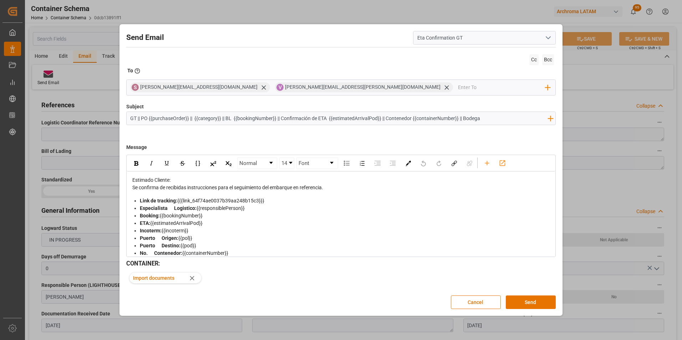
drag, startPoint x: 464, startPoint y: 118, endPoint x: 388, endPoint y: 116, distance: 75.6
click at [388, 116] on input "GT || PO {{purchaseOrder}} || {{category}} || BL {{bookingNumber}} || Confirmac…" at bounding box center [339, 118] width 425 height 12
click at [414, 119] on input "GT || PO {{purchaseOrder}} || {{category}} || BL {{bookingNumber}} || Confirmac…" at bounding box center [339, 118] width 425 height 12
drag, startPoint x: 281, startPoint y: 118, endPoint x: 226, endPoint y: 115, distance: 54.6
click at [226, 115] on input "GT || PO {{purchaseOrder}} || {{category}} || BL {{bookingNumber}} || Confirmac…" at bounding box center [339, 118] width 425 height 12
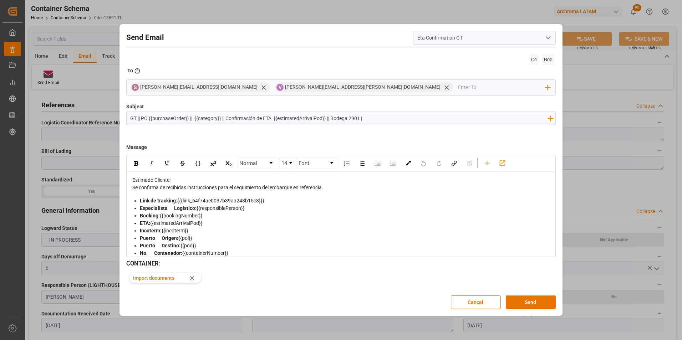
type input "GT || PO {{purchaseOrder}} || {{category}} || Confirmación de ETA {{estimatedAr…"
click at [332, 180] on div "Estimado Cliente:" at bounding box center [341, 180] width 418 height 7
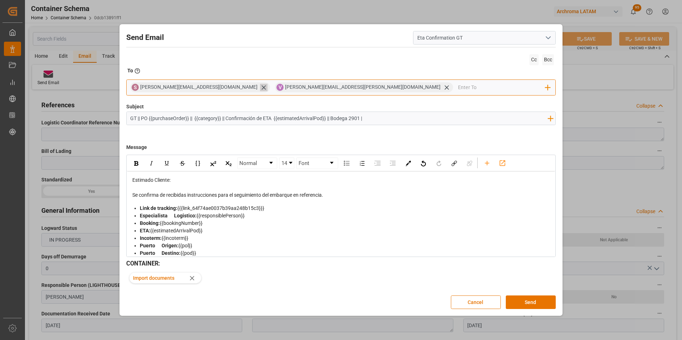
click at [261, 87] on icon at bounding box center [263, 88] width 4 height 4
click at [313, 88] on input "email" at bounding box center [429, 87] width 232 height 11
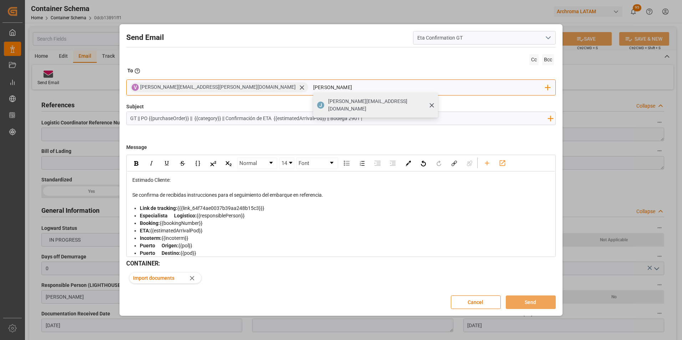
type input "[PERSON_NAME][EMAIL_ADDRESS][DOMAIN_NAME]"
click at [328, 101] on span "[PERSON_NAME][EMAIL_ADDRESS][DOMAIN_NAME]" at bounding box center [380, 105] width 105 height 15
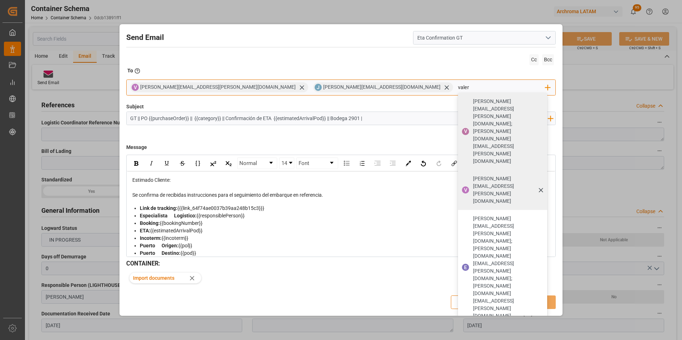
click at [473, 175] on span "[PERSON_NAME][EMAIL_ADDRESS][PERSON_NAME][DOMAIN_NAME]" at bounding box center [507, 190] width 69 height 30
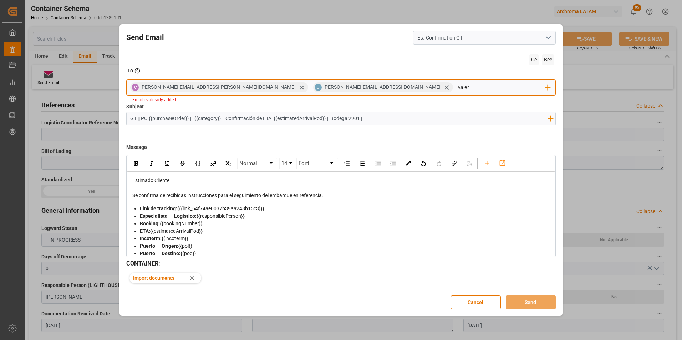
click at [458, 88] on input "valer" at bounding box center [501, 87] width 87 height 11
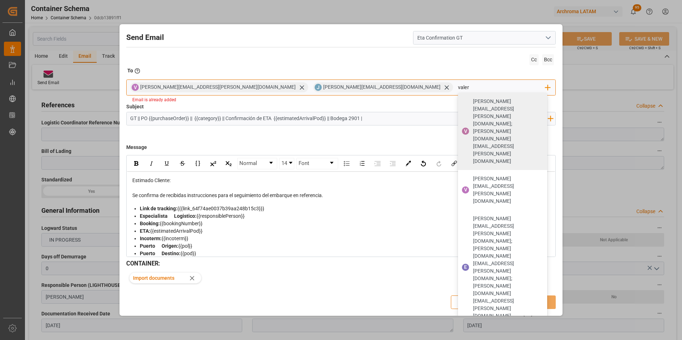
click at [458, 88] on input "valer" at bounding box center [501, 87] width 87 height 11
type input "v"
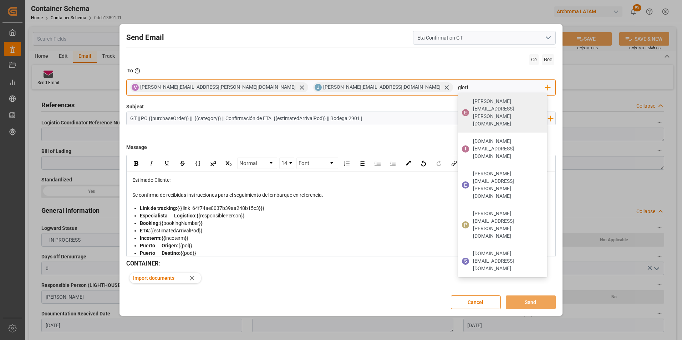
type input "gloria"
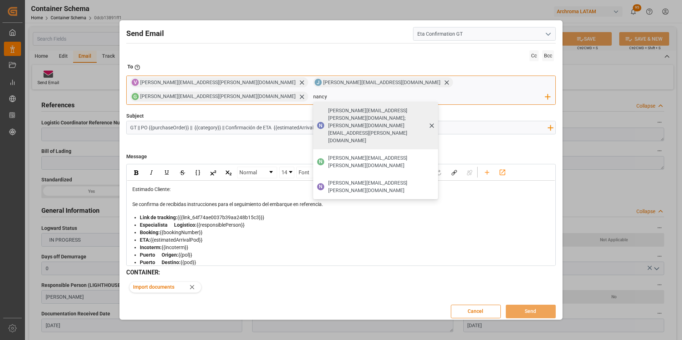
type input "[PERSON_NAME][EMAIL_ADDRESS][PERSON_NAME][DOMAIN_NAME]"
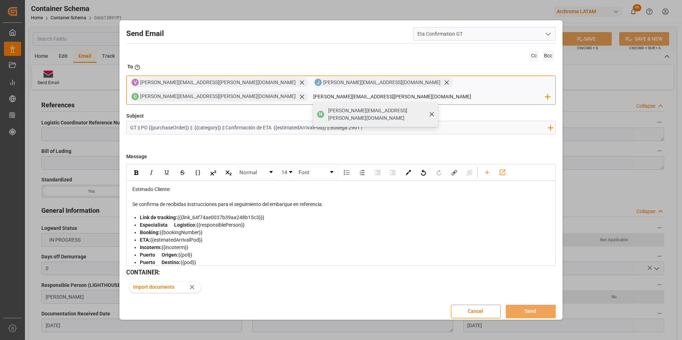
drag, startPoint x: 449, startPoint y: 102, endPoint x: 466, endPoint y: 107, distance: 18.4
click at [433, 107] on span "[PERSON_NAME][EMAIL_ADDRESS][PERSON_NAME][DOMAIN_NAME]" at bounding box center [380, 114] width 105 height 15
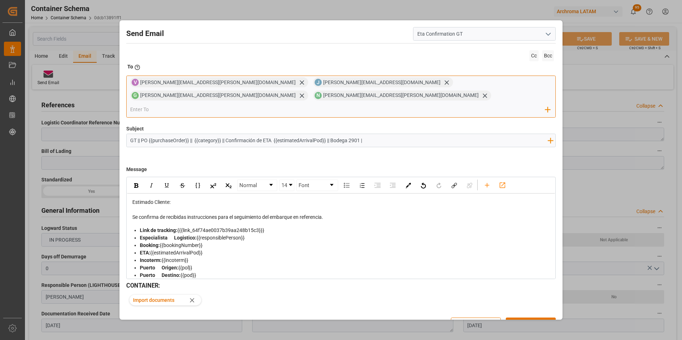
click at [438, 104] on input "email" at bounding box center [337, 109] width 415 height 11
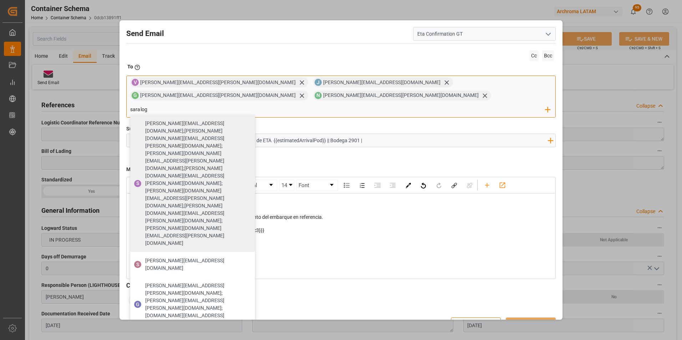
type input "saralogi"
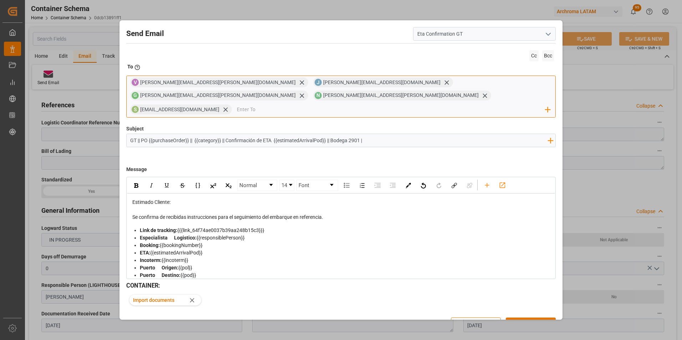
click at [237, 104] on input "email" at bounding box center [391, 109] width 308 height 11
type input "mgas"
click at [252, 120] on span "[EMAIL_ADDRESS][DOMAIN_NAME]" at bounding box center [291, 123] width 79 height 7
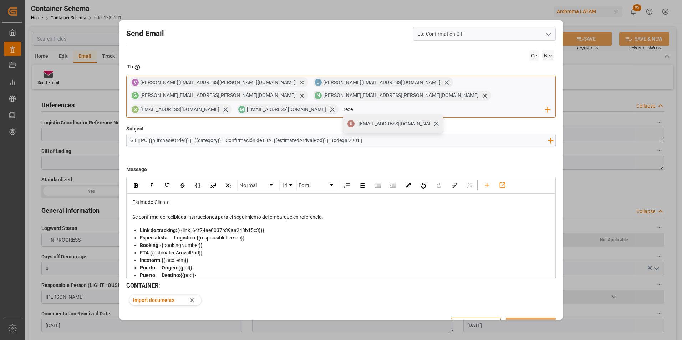
type input "rece"
click at [358, 120] on span "[EMAIL_ADDRESS][DOMAIN_NAME]" at bounding box center [397, 123] width 79 height 7
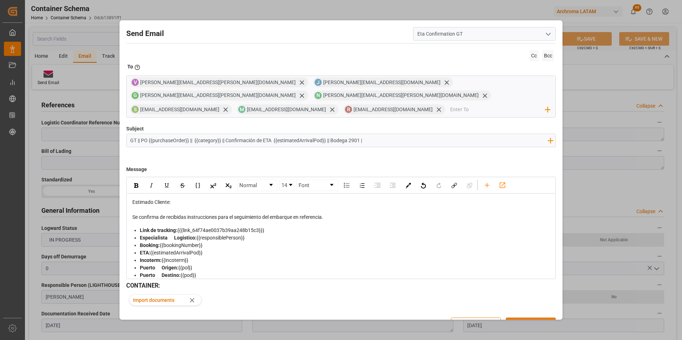
click at [535, 318] on button "Send" at bounding box center [531, 325] width 50 height 14
